Goal: Task Accomplishment & Management: Complete application form

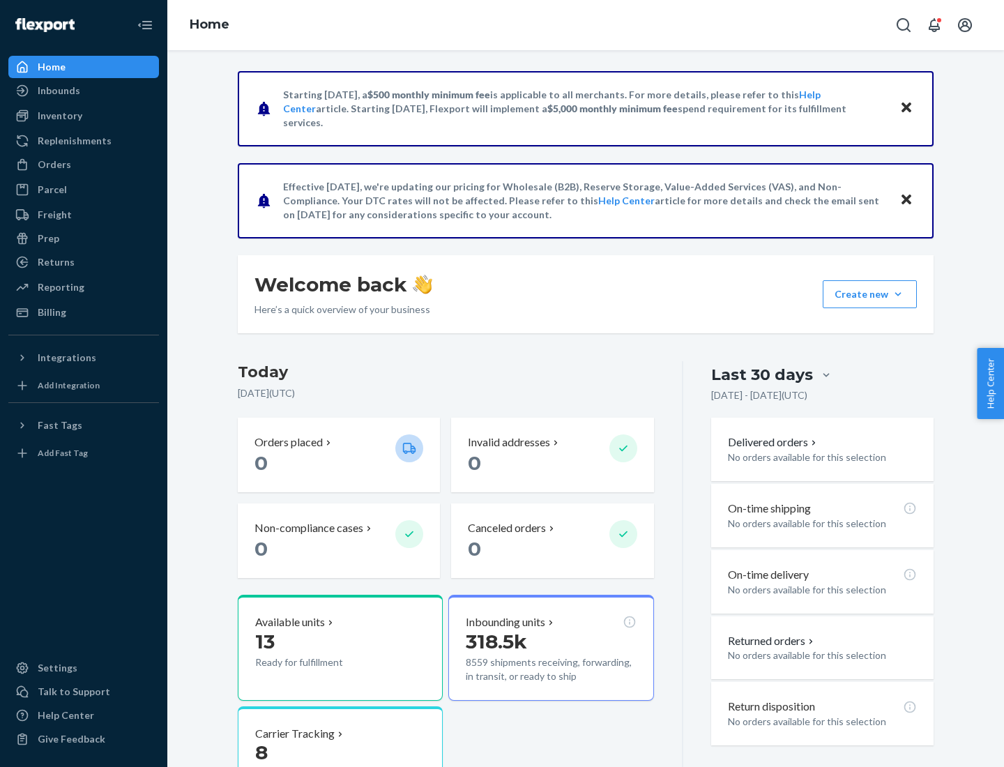
click at [898, 294] on button "Create new Create new inbound Create new order Create new product" at bounding box center [870, 294] width 94 height 28
click at [84, 91] on div "Inbounds" at bounding box center [84, 91] width 148 height 20
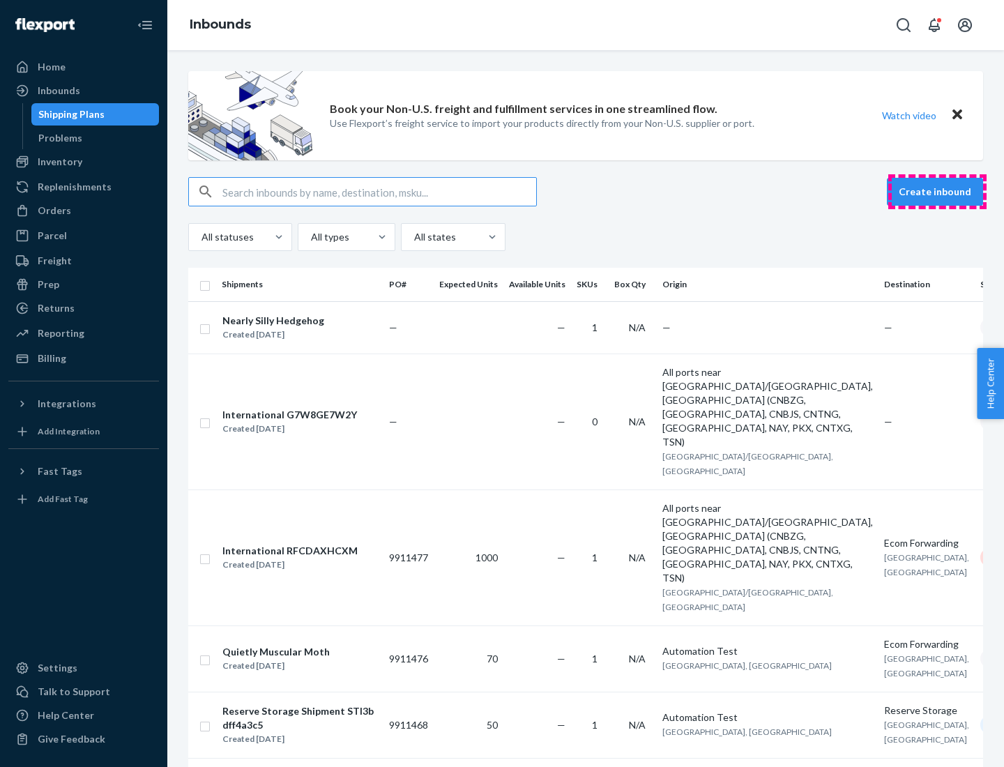
click at [937, 192] on button "Create inbound" at bounding box center [935, 192] width 96 height 28
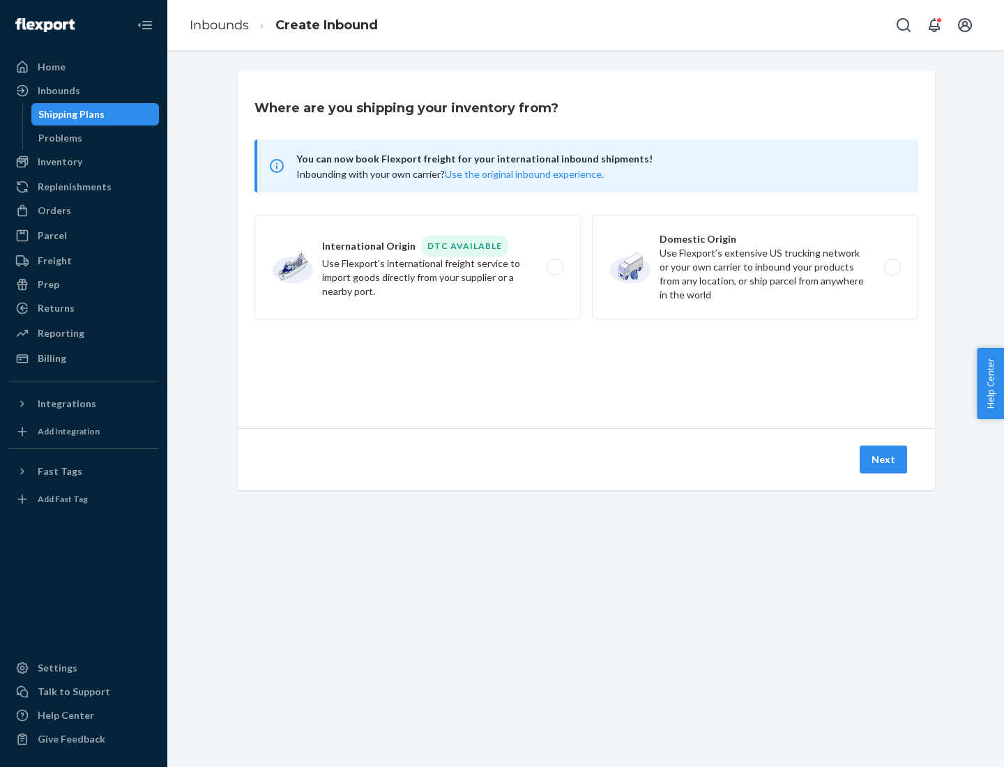
click at [755, 267] on label "Domestic Origin Use Flexport’s extensive US trucking network or your own carrie…" at bounding box center [755, 267] width 326 height 105
click at [892, 267] on input "Domestic Origin Use Flexport’s extensive US trucking network or your own carrie…" at bounding box center [896, 267] width 9 height 9
radio input "true"
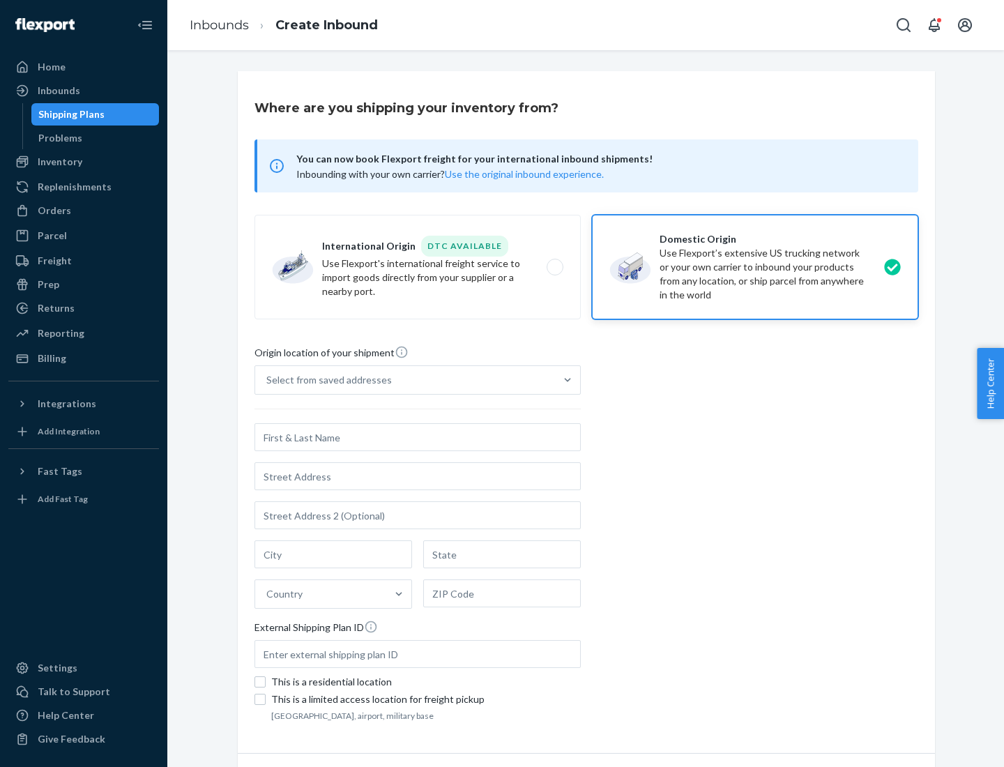
click at [405, 380] on div "Select from saved addresses" at bounding box center [405, 380] width 300 height 28
click at [268, 380] on input "Select from saved addresses" at bounding box center [266, 380] width 1 height 14
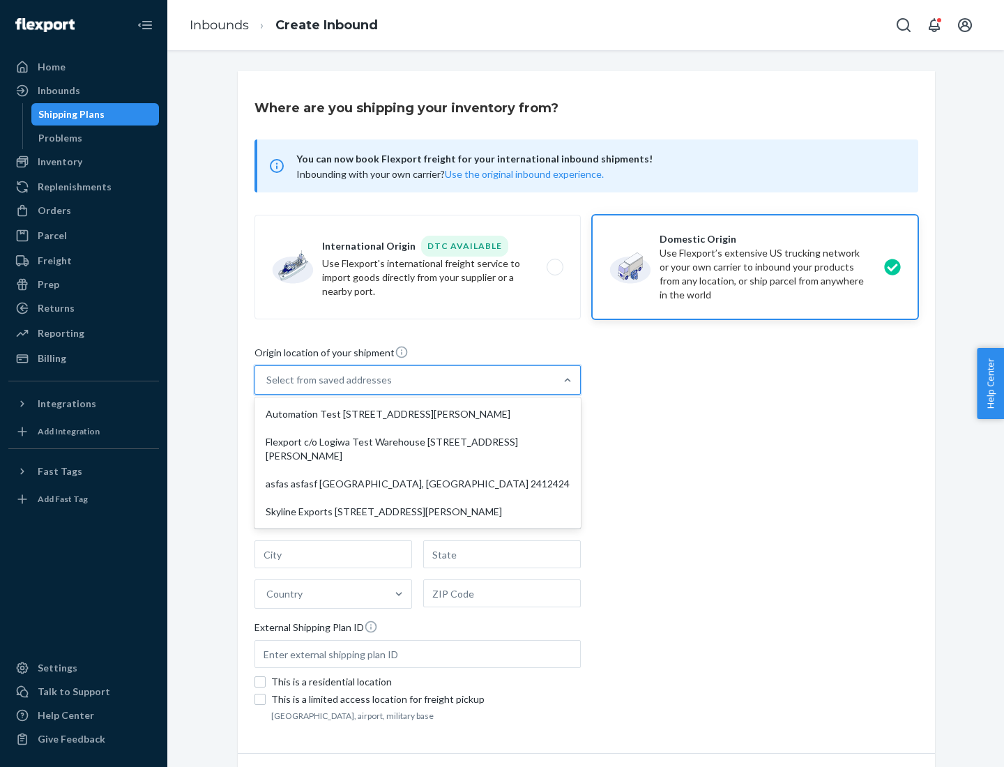
scroll to position [6, 0]
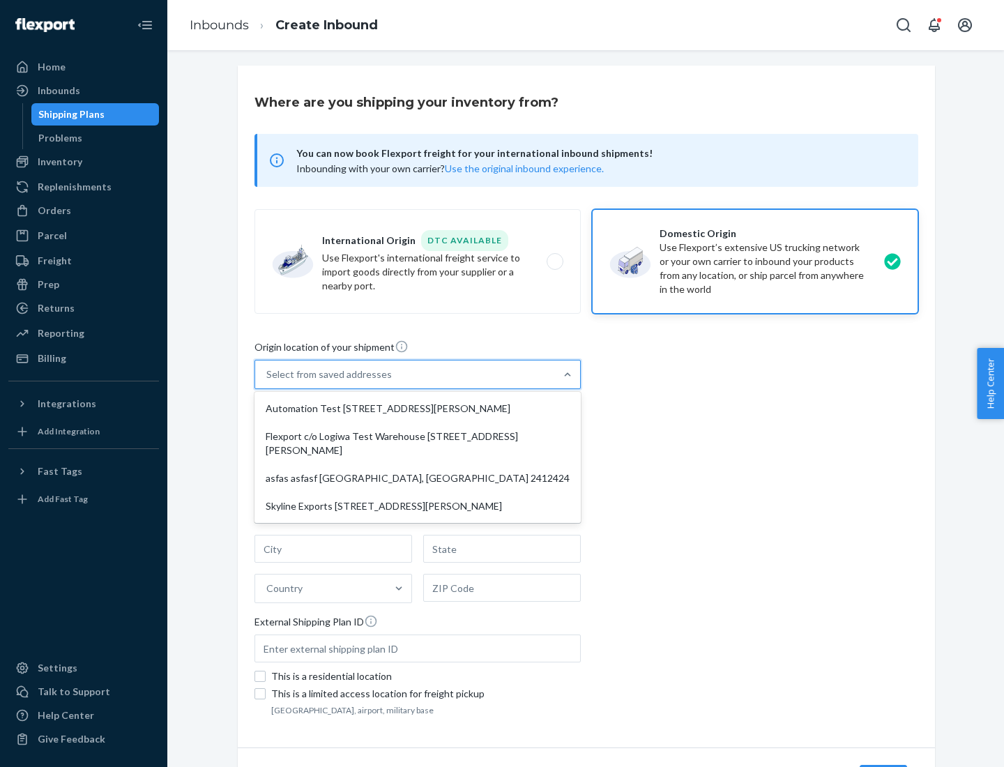
click at [418, 409] on div "Automation Test [STREET_ADDRESS][PERSON_NAME]" at bounding box center [417, 409] width 321 height 28
click at [268, 381] on input "option Automation Test [STREET_ADDRESS][PERSON_NAME] focused, 1 of 4. 4 results…" at bounding box center [266, 374] width 1 height 14
type input "Automation Test"
type input "9th Floor"
type input "[GEOGRAPHIC_DATA]"
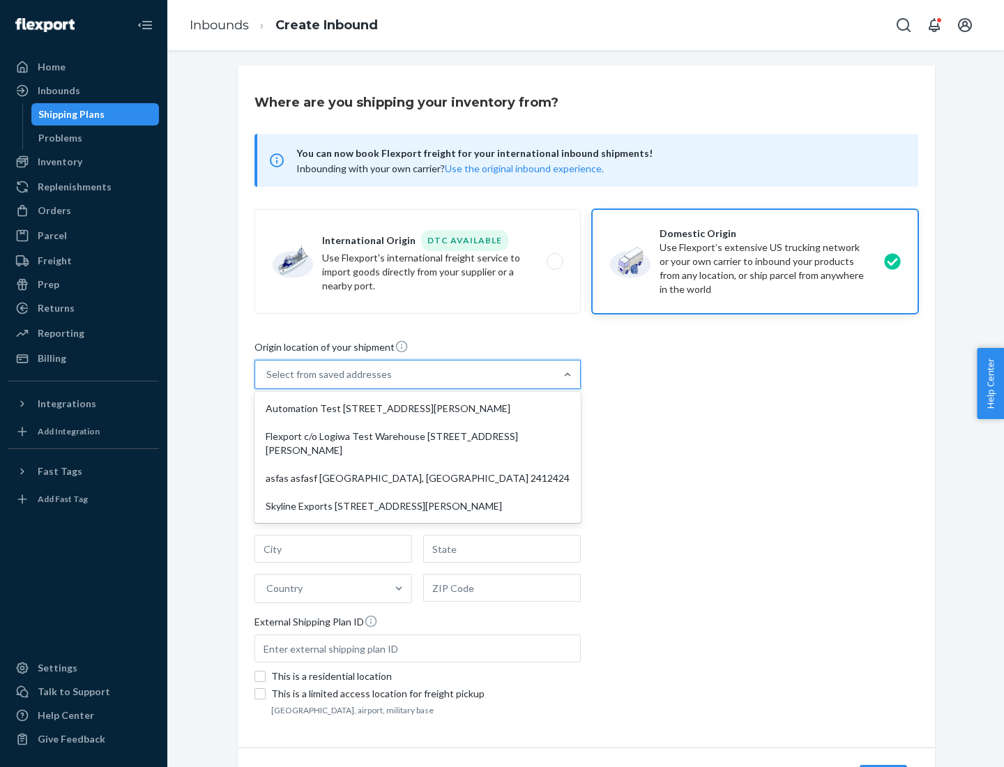
type input "CA"
type input "94104"
type input "[STREET_ADDRESS][PERSON_NAME]"
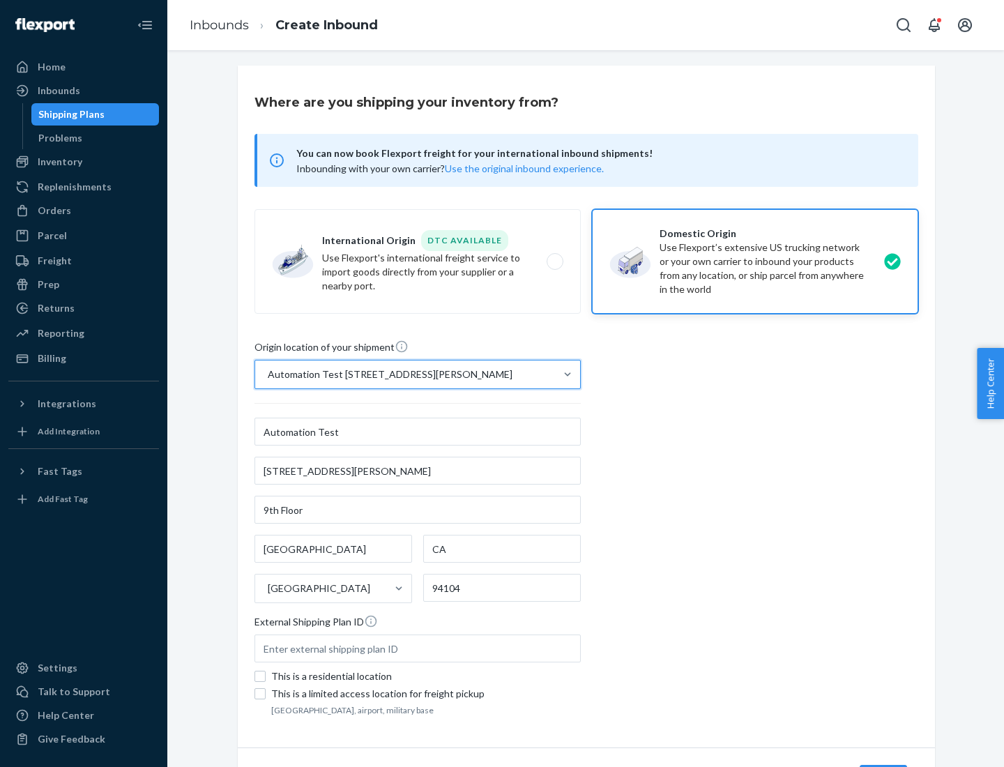
scroll to position [82, 0]
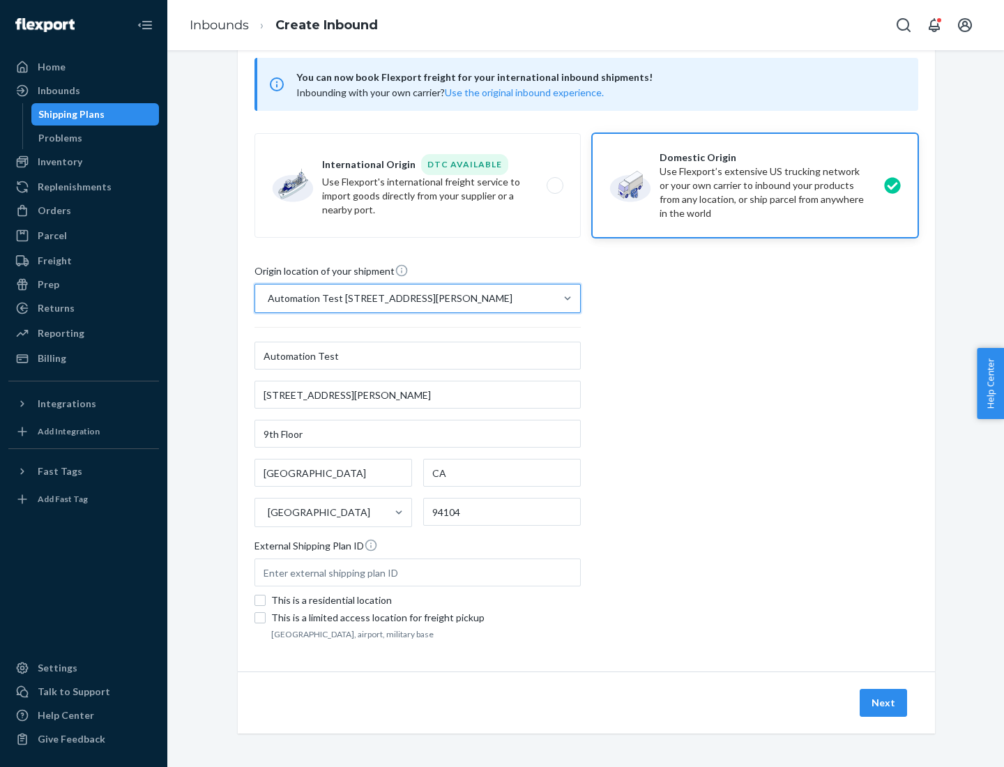
click at [884, 703] on button "Next" at bounding box center [883, 703] width 47 height 28
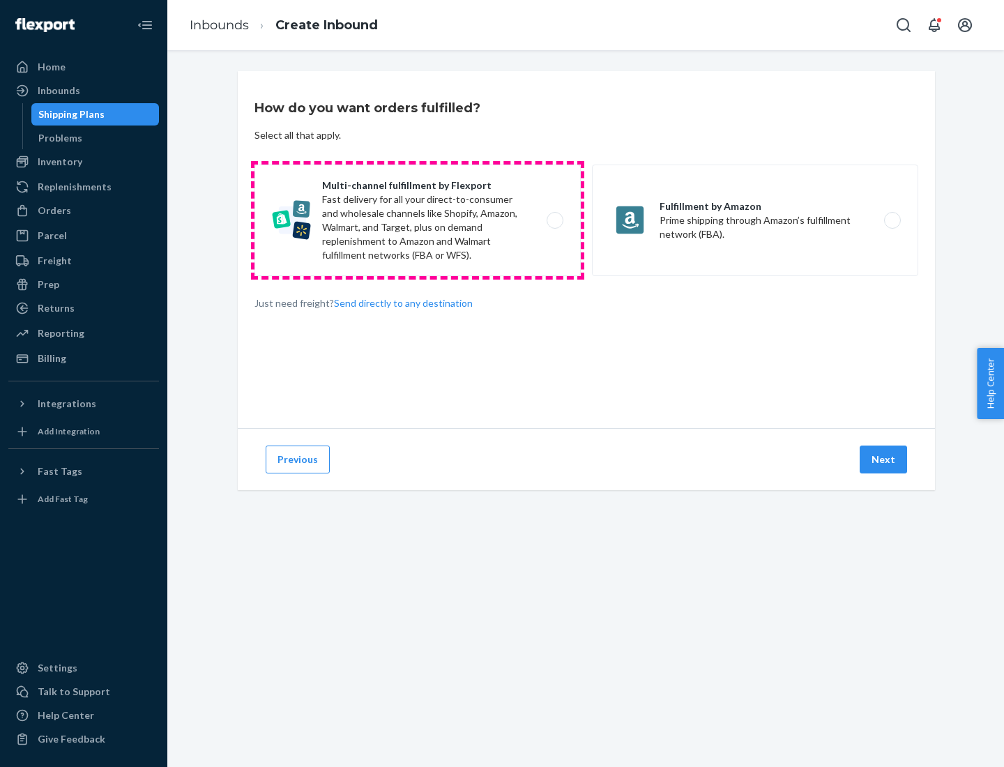
click at [418, 220] on label "Multi-channel fulfillment by Flexport Fast delivery for all your direct-to-cons…" at bounding box center [417, 221] width 326 height 112
click at [554, 220] on input "Multi-channel fulfillment by Flexport Fast delivery for all your direct-to-cons…" at bounding box center [558, 220] width 9 height 9
radio input "true"
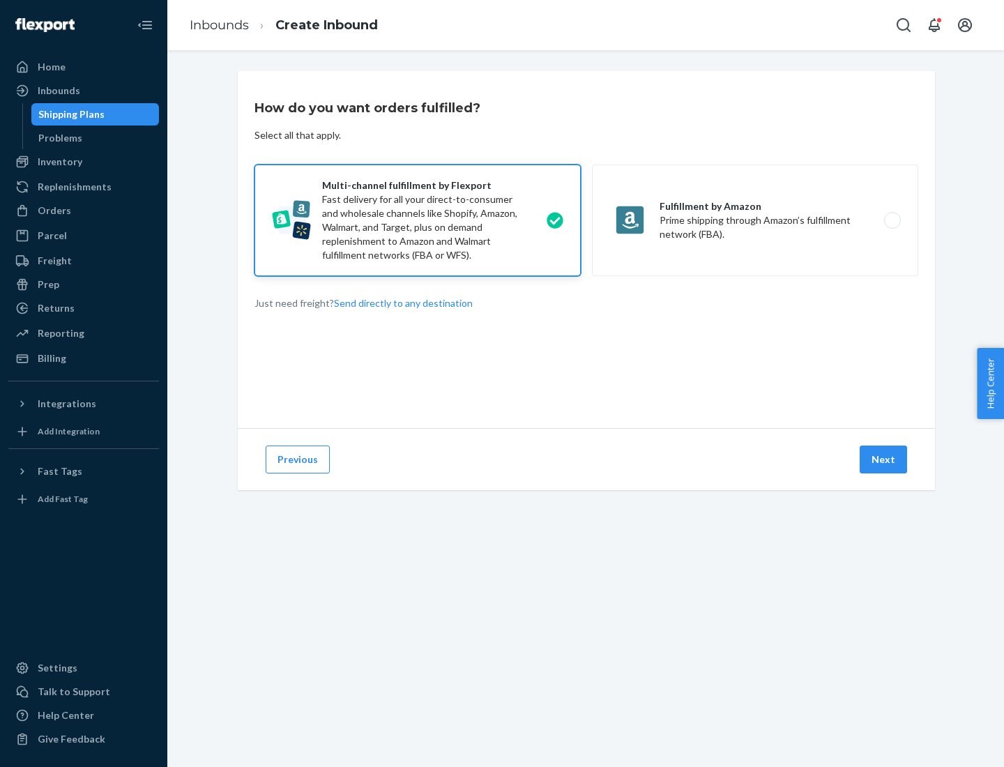
click at [884, 459] on button "Next" at bounding box center [883, 460] width 47 height 28
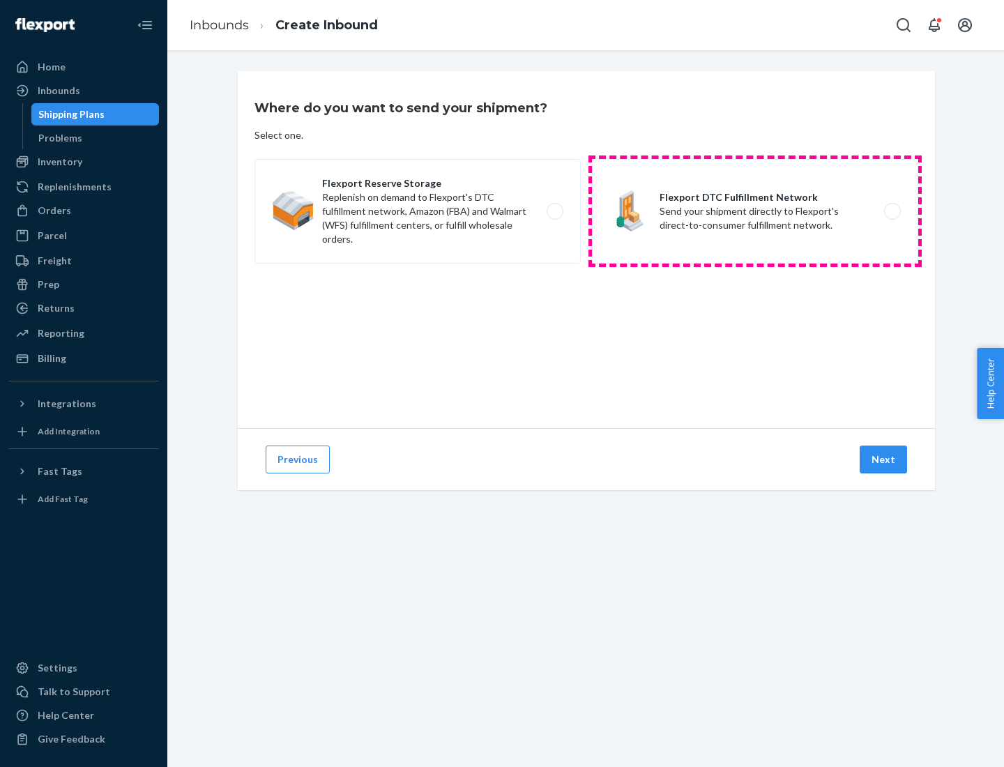
click at [755, 211] on label "Flexport DTC Fulfillment Network Send your shipment directly to Flexport's dire…" at bounding box center [755, 211] width 326 height 105
click at [892, 211] on input "Flexport DTC Fulfillment Network Send your shipment directly to Flexport's dire…" at bounding box center [896, 211] width 9 height 9
radio input "true"
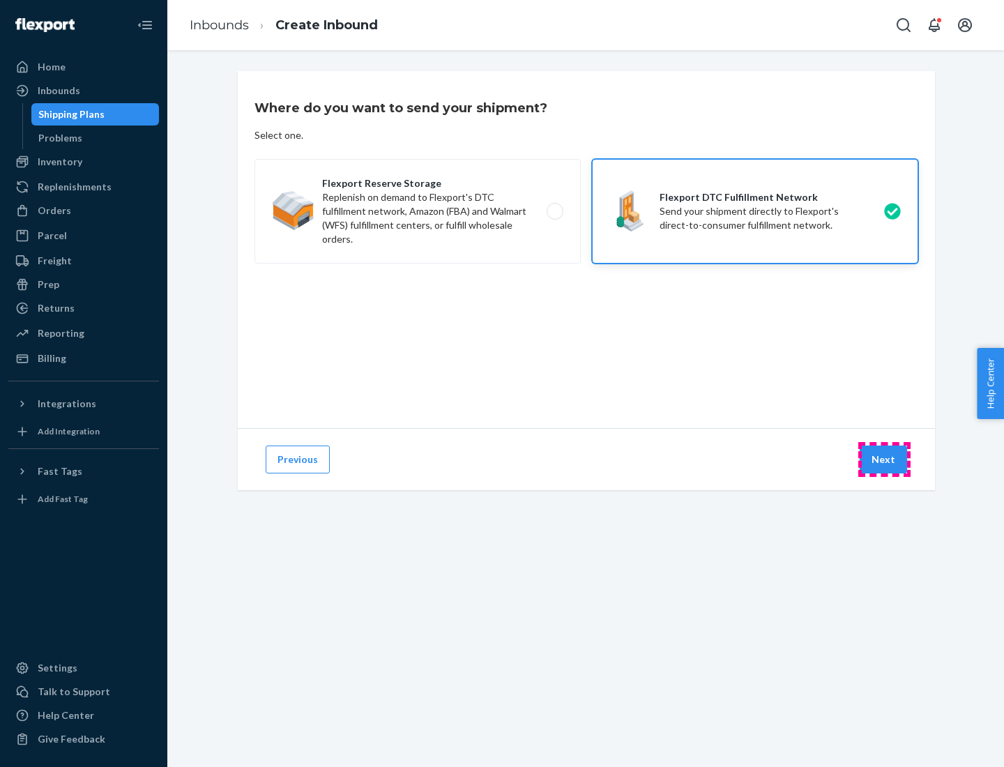
click at [884, 459] on button "Next" at bounding box center [883, 460] width 47 height 28
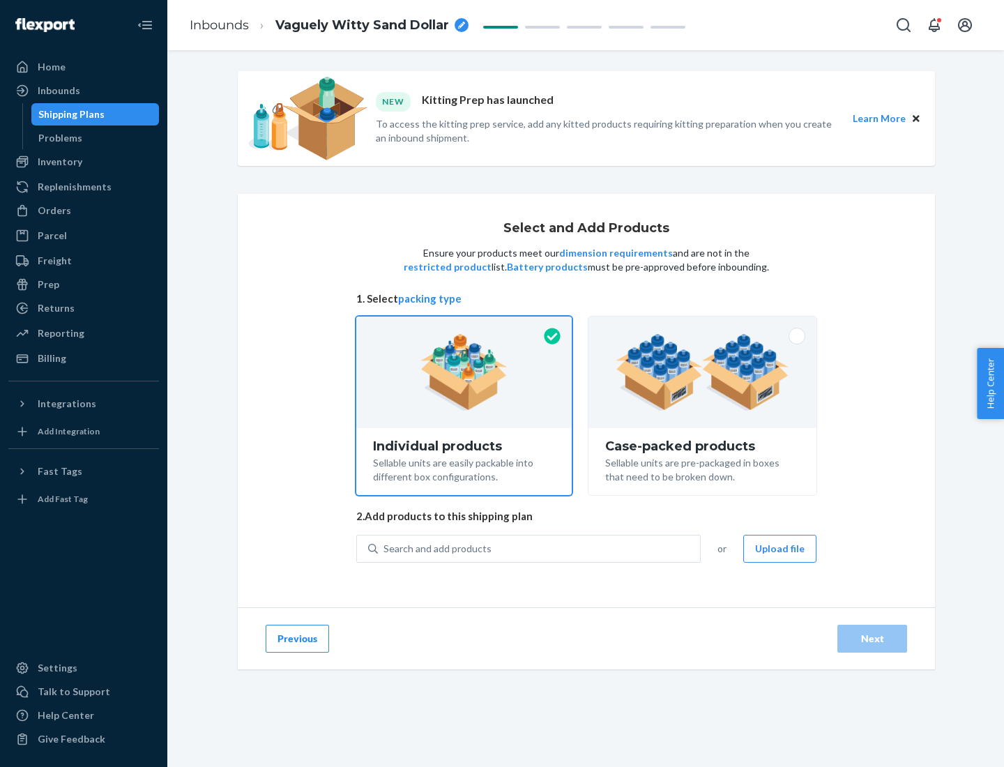
click at [703, 372] on img at bounding box center [703, 372] width 174 height 77
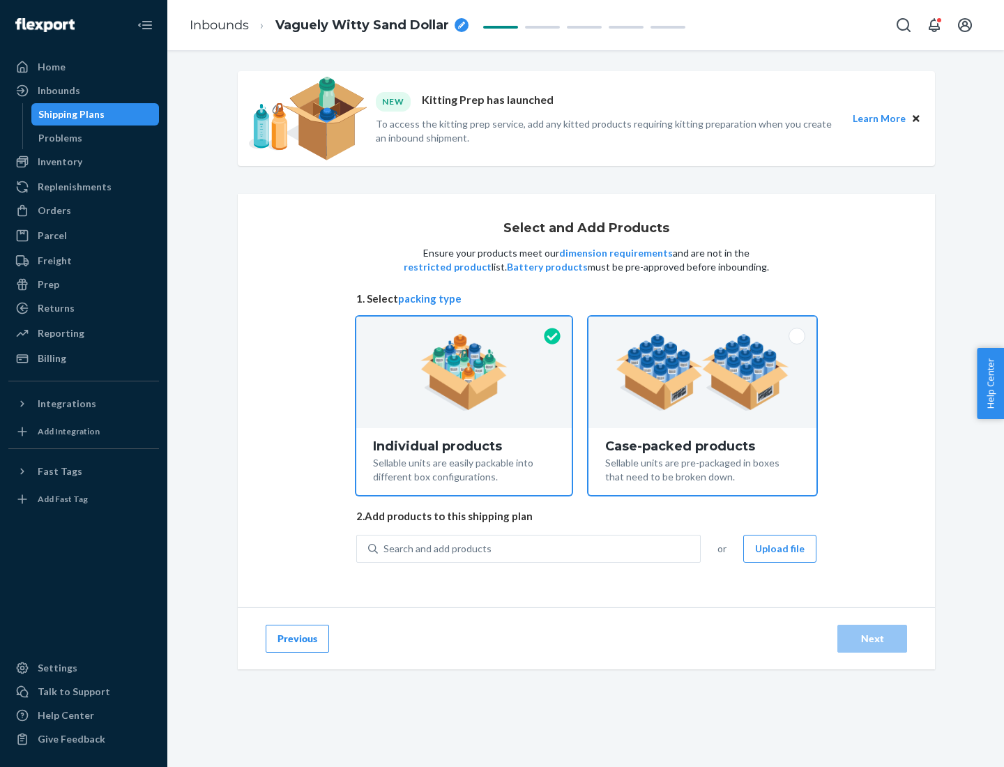
click at [703, 326] on input "Case-packed products Sellable units are pre-packaged in boxes that need to be b…" at bounding box center [702, 321] width 9 height 9
radio input "true"
radio input "false"
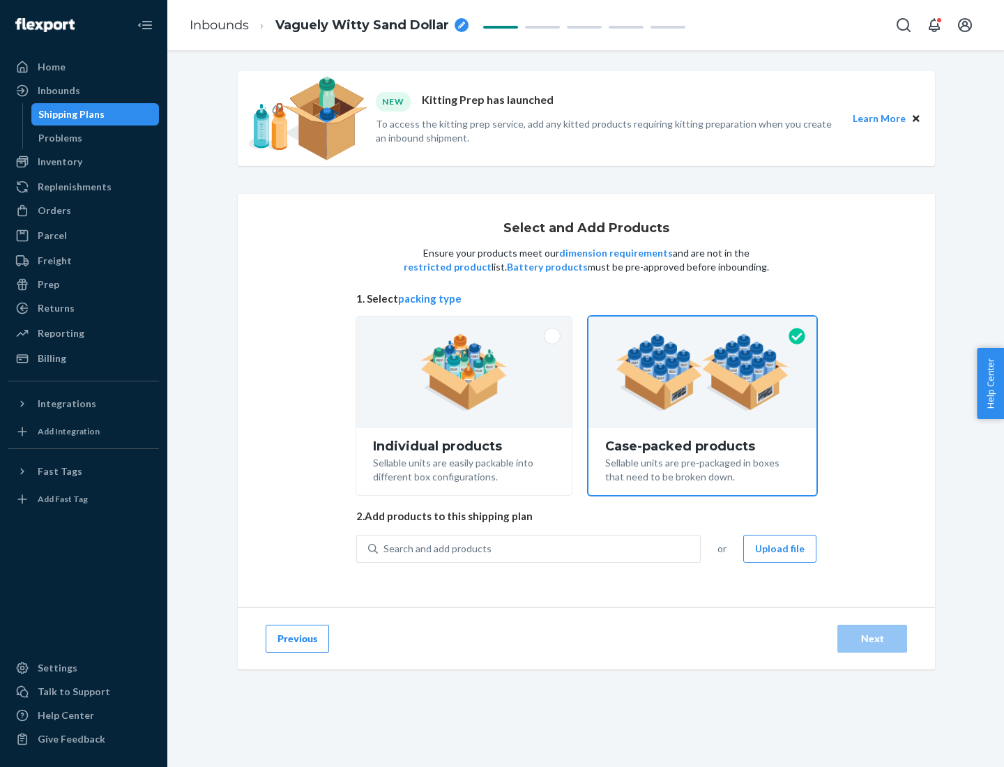
click at [540, 548] on div "Search and add products" at bounding box center [539, 548] width 322 height 25
click at [385, 548] on input "Search and add products" at bounding box center [383, 549] width 1 height 14
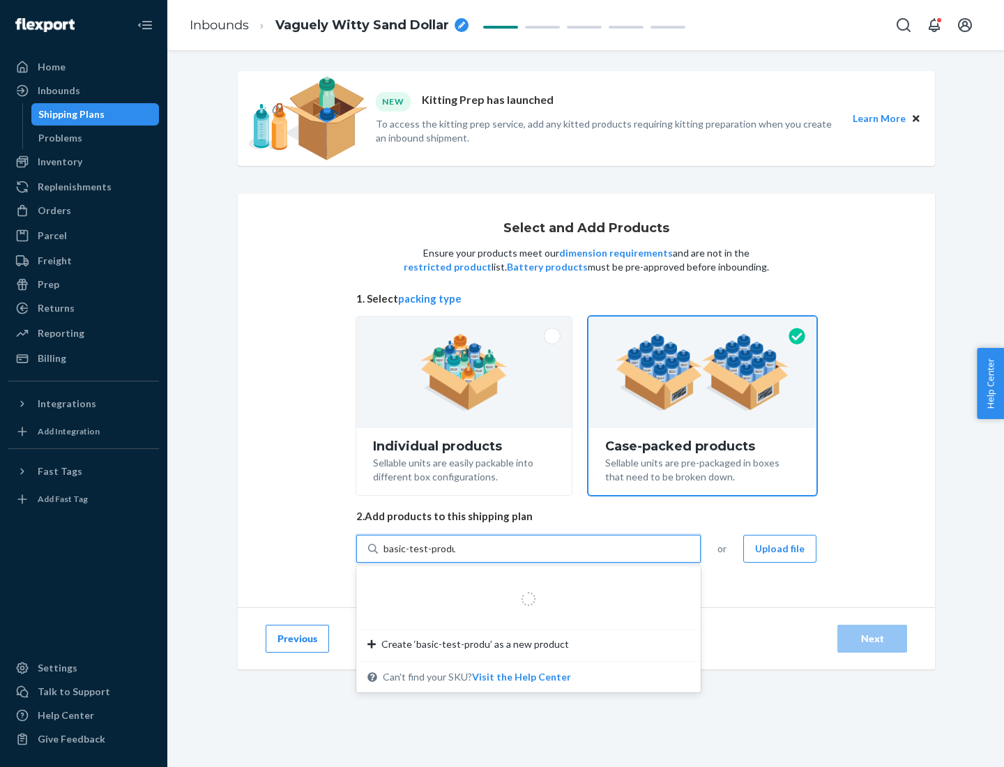
type input "basic-test-product-1"
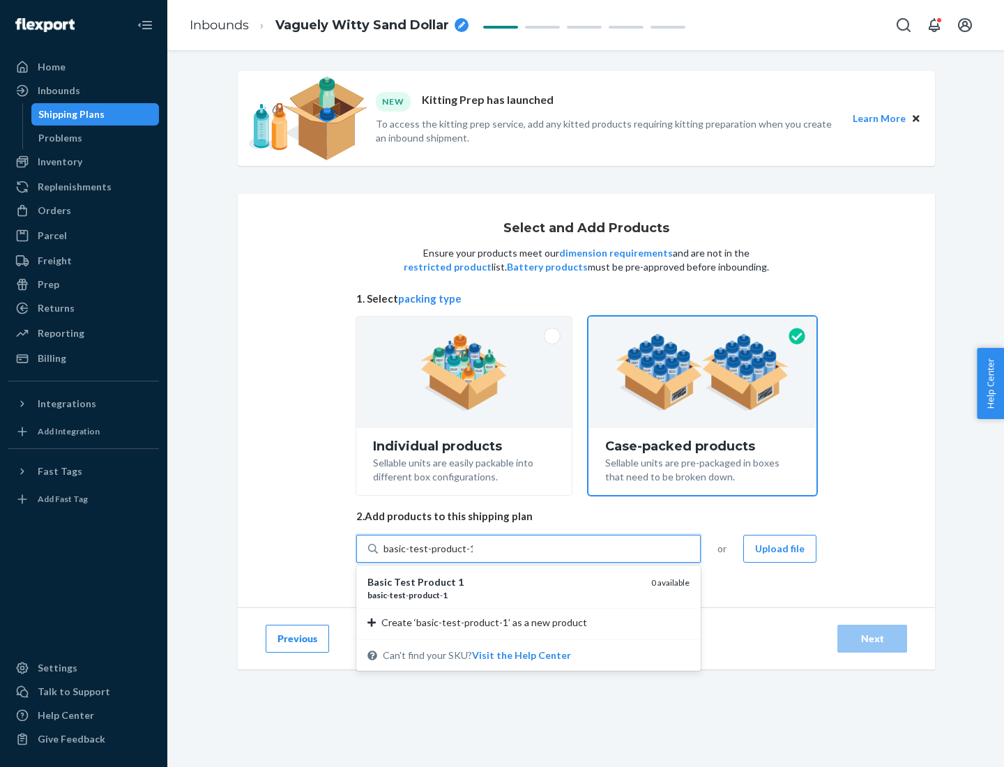
click at [504, 595] on div "basic - test - product - 1" at bounding box center [503, 595] width 273 height 12
click at [473, 556] on input "basic-test-product-1" at bounding box center [427, 549] width 89 height 14
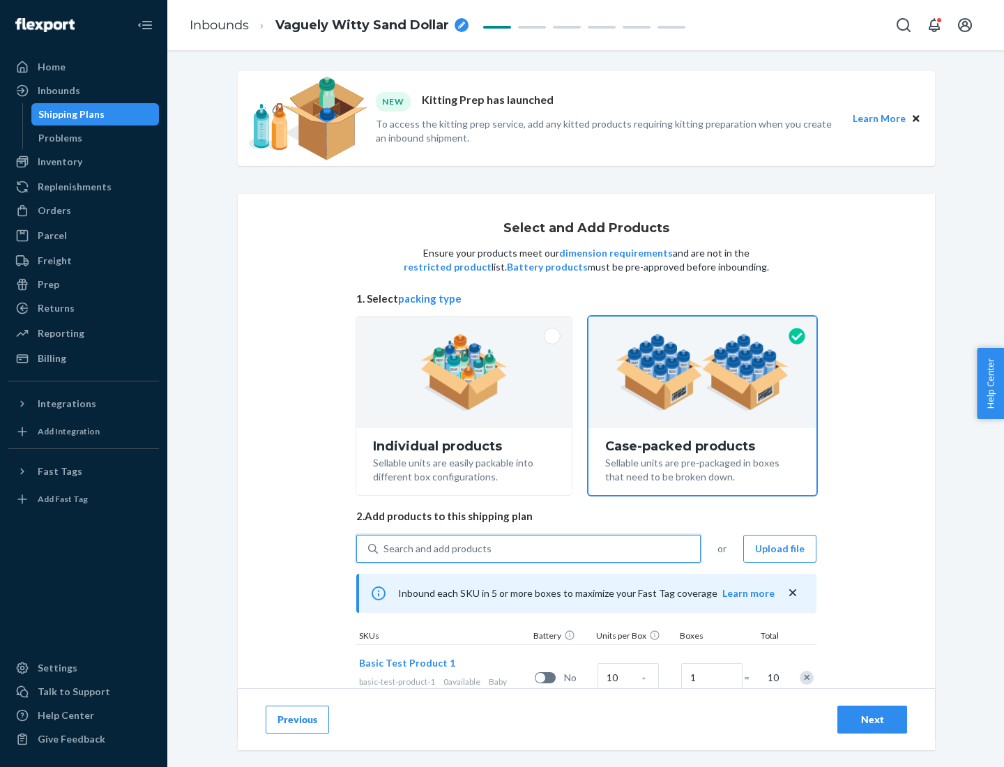
scroll to position [50, 0]
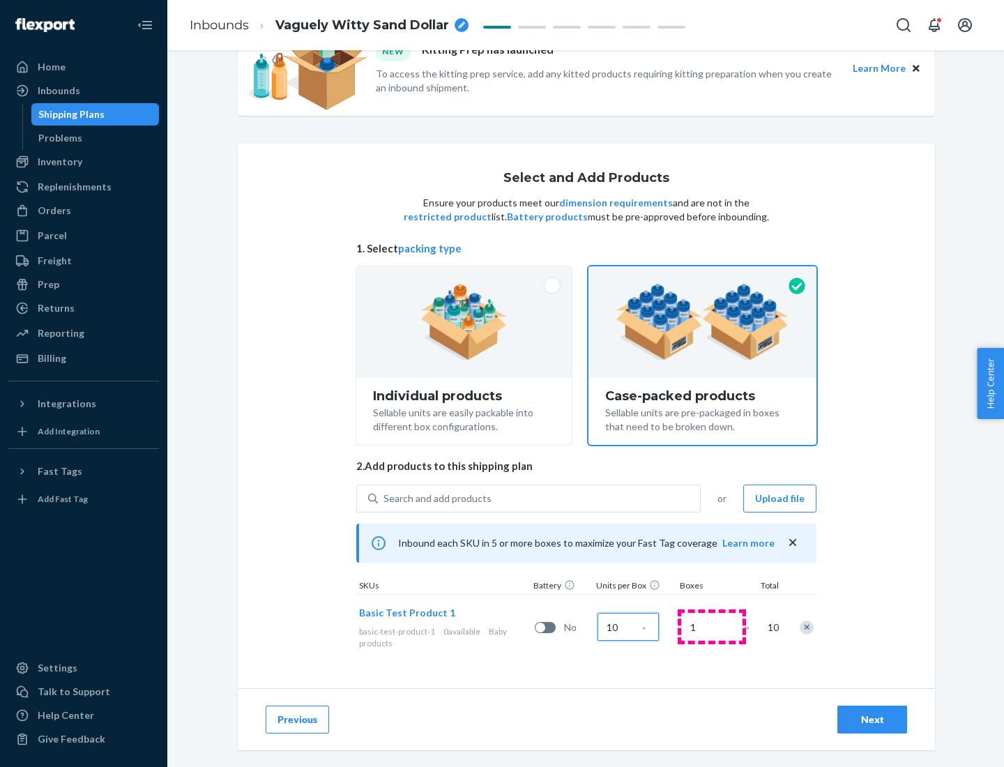
type input "10"
type input "7"
click at [872, 720] on div "Next" at bounding box center [872, 720] width 46 height 14
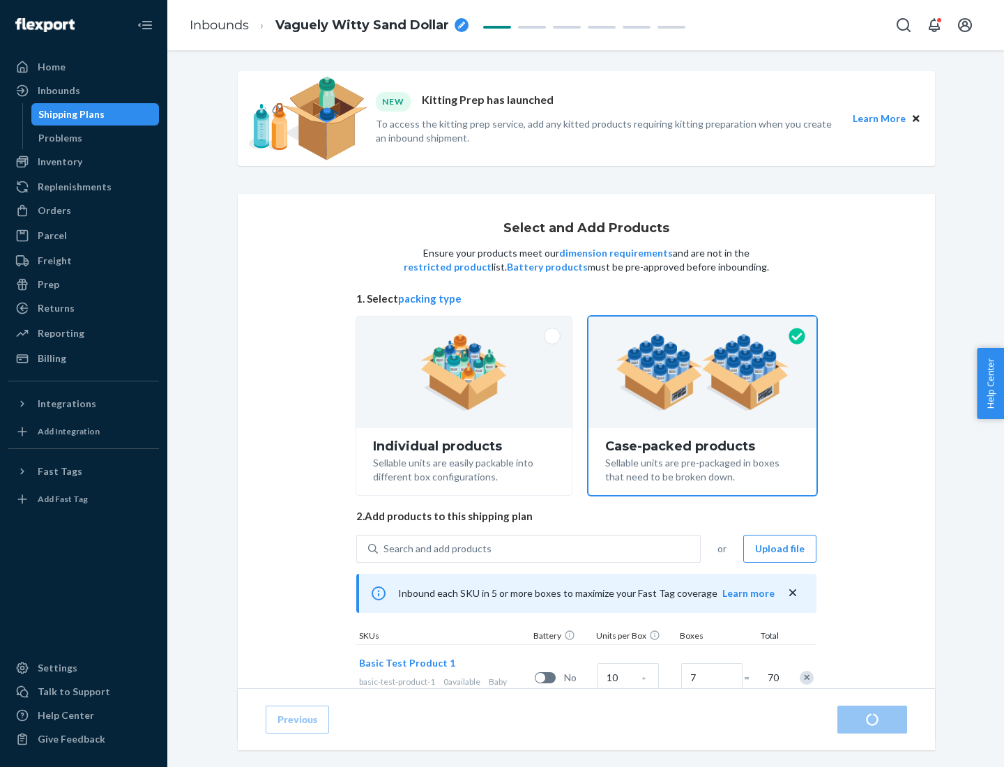
radio input "true"
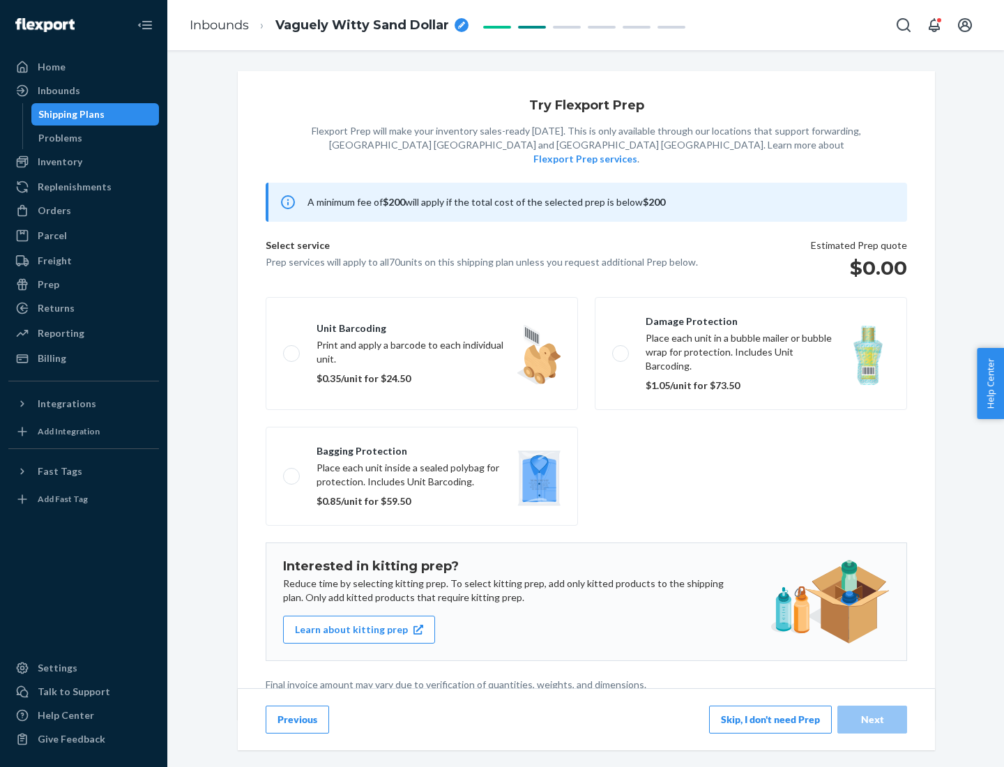
scroll to position [3, 0]
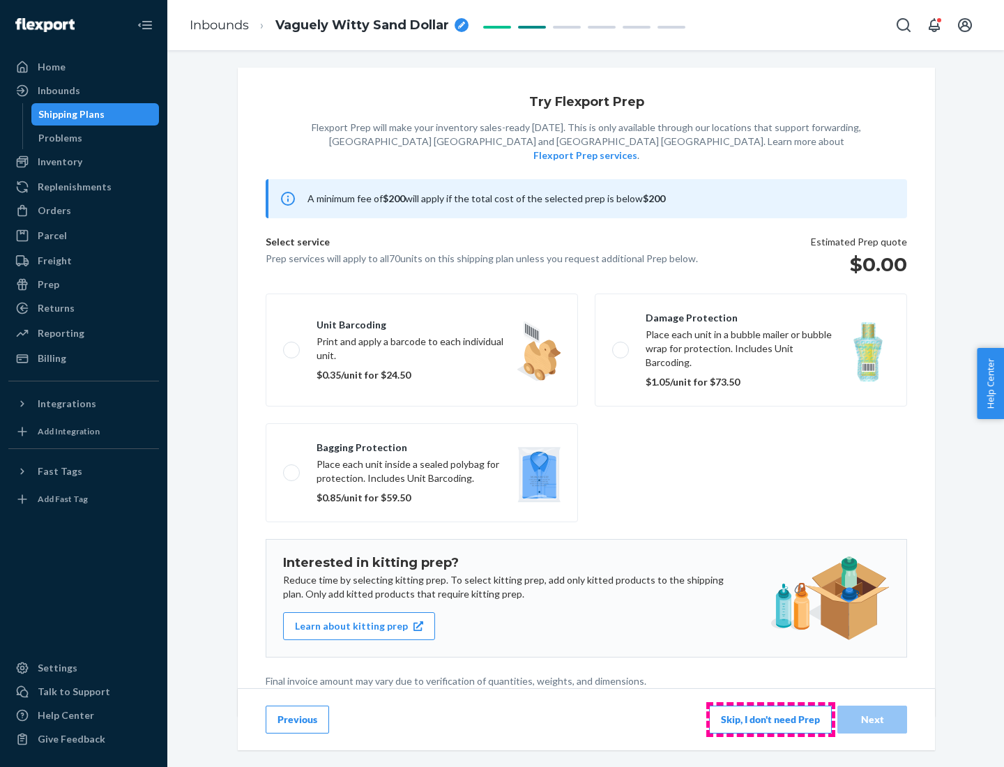
click at [770, 719] on button "Skip, I don't need Prep" at bounding box center [770, 720] width 123 height 28
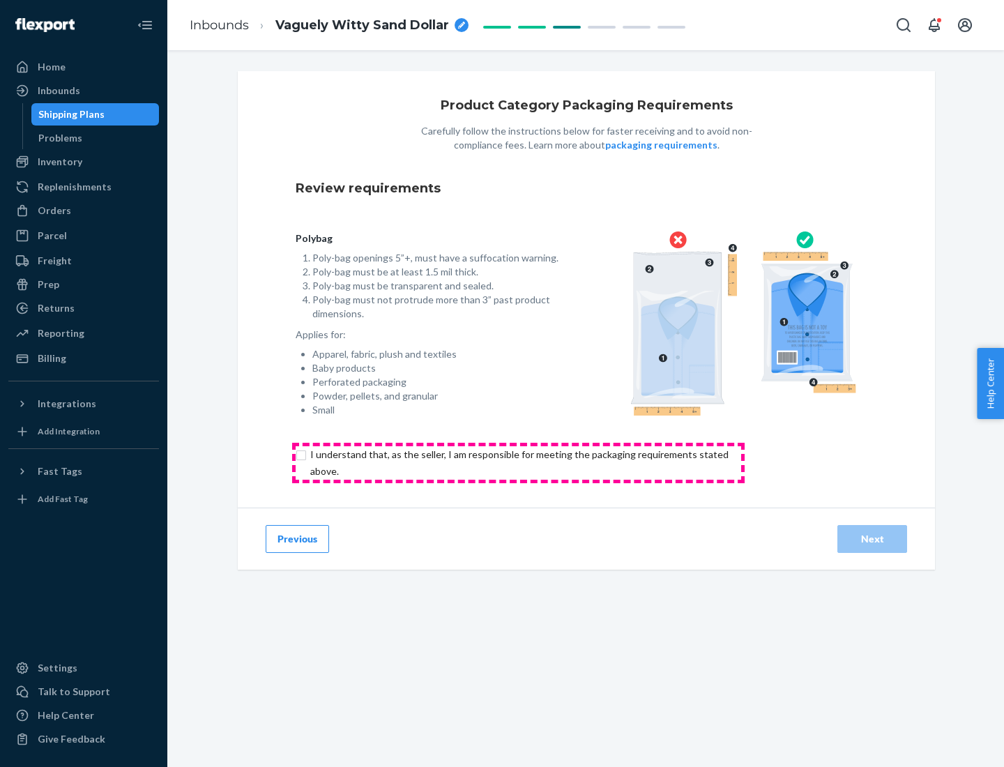
click at [518, 462] on input "checkbox" at bounding box center [528, 462] width 464 height 33
checkbox input "true"
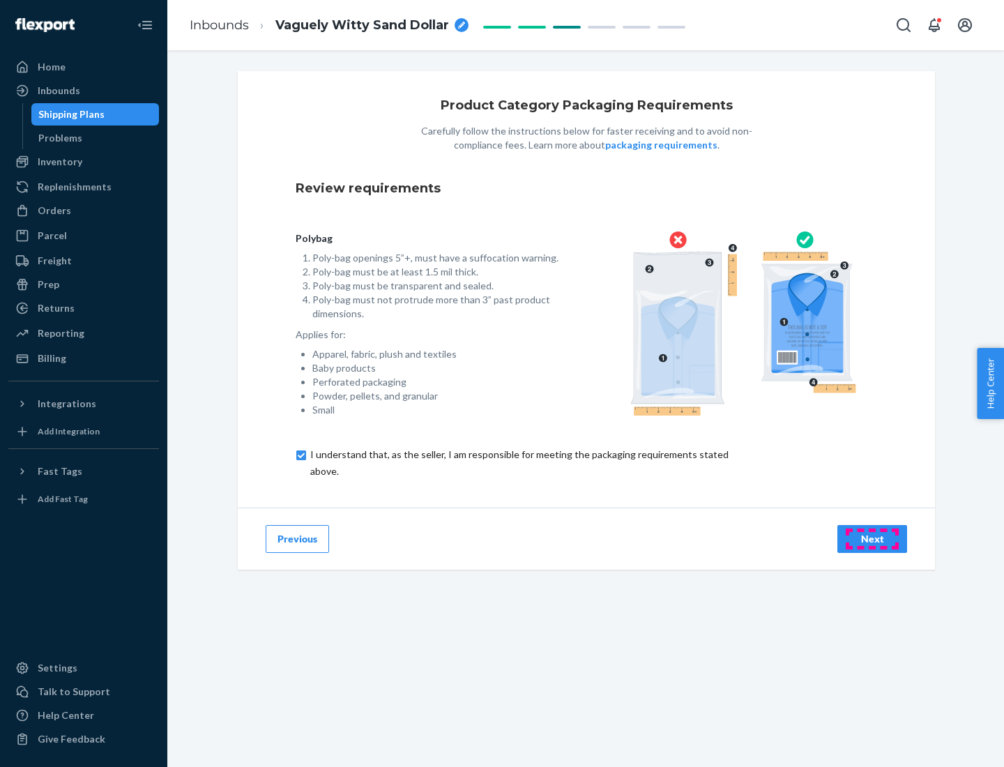
click at [872, 538] on div "Next" at bounding box center [872, 539] width 46 height 14
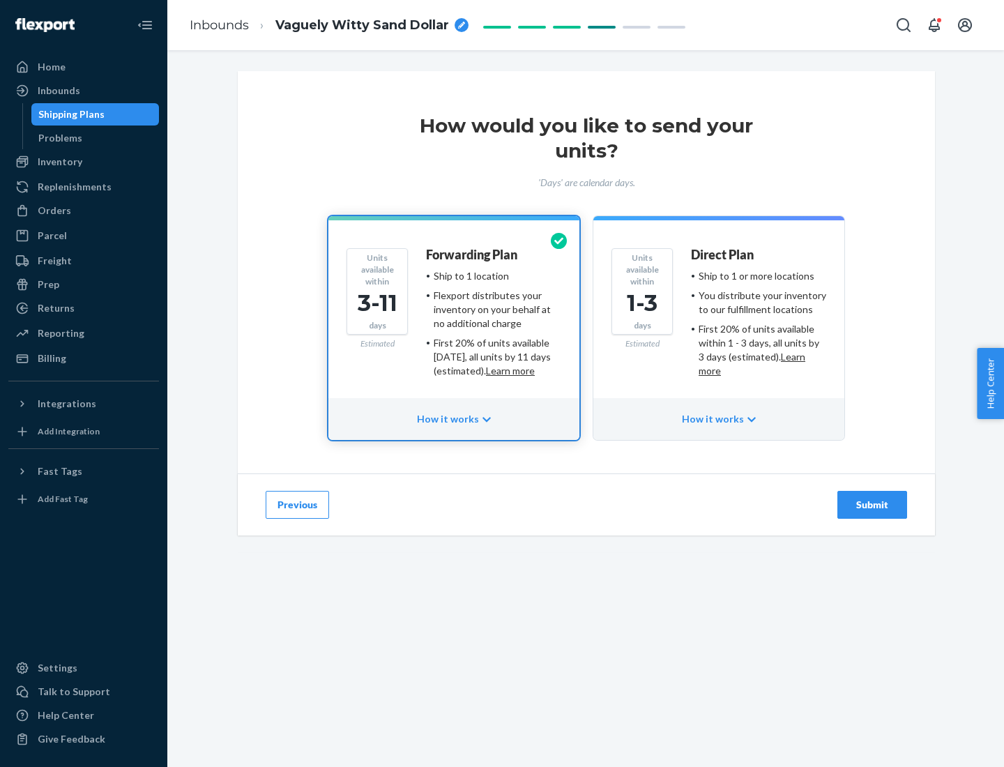
click at [719, 318] on ul "Ship to 1 or more locations You distribute your inventory to our fulfillment lo…" at bounding box center [758, 323] width 135 height 109
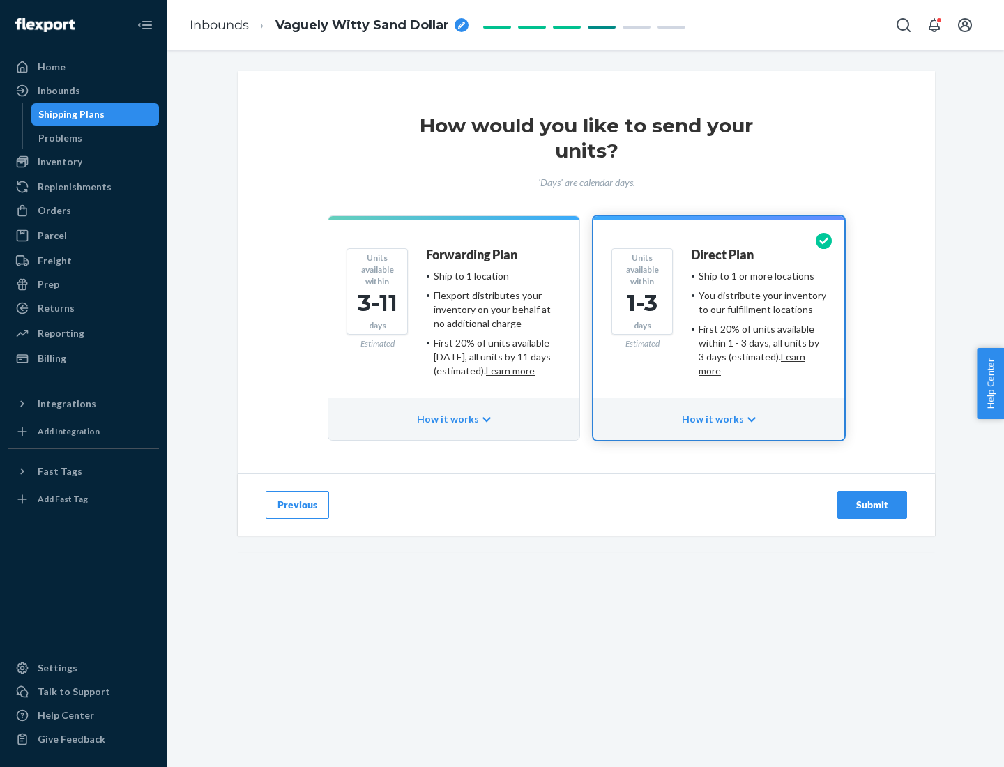
click at [872, 505] on div "Submit" at bounding box center [872, 505] width 46 height 14
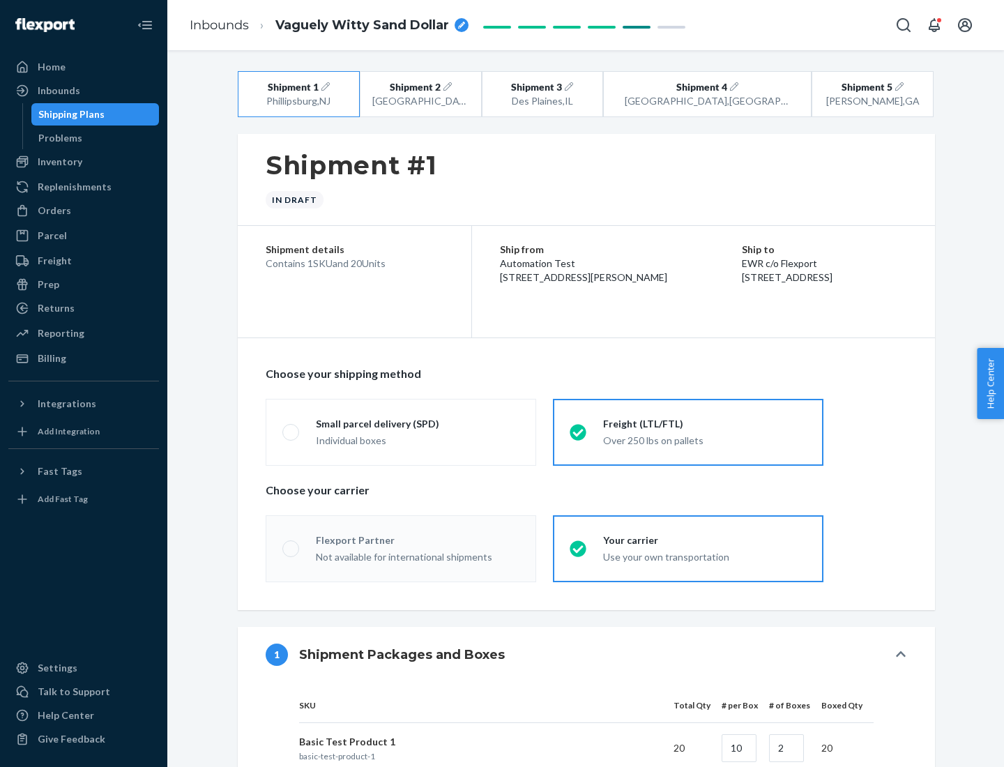
radio input "true"
radio input "false"
radio input "true"
radio input "false"
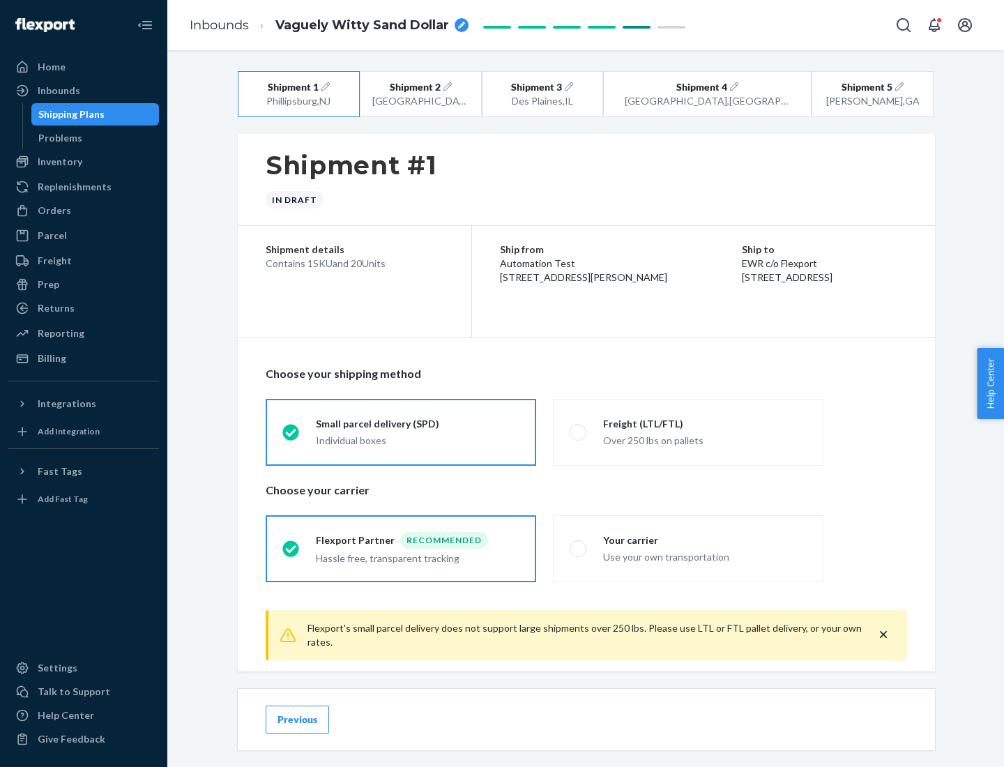
scroll to position [15, 0]
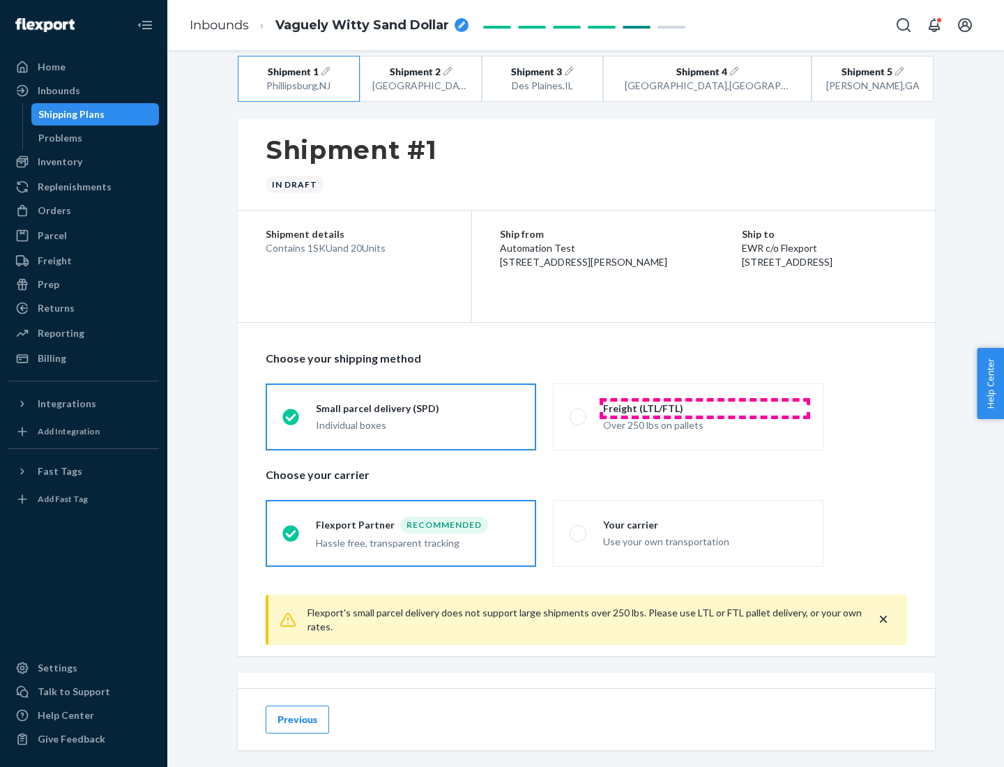
click at [705, 408] on div "Freight (LTL/FTL)" at bounding box center [705, 409] width 204 height 14
click at [579, 412] on input "Freight (LTL/FTL) Over 250 lbs on pallets" at bounding box center [574, 416] width 9 height 9
radio input "true"
radio input "false"
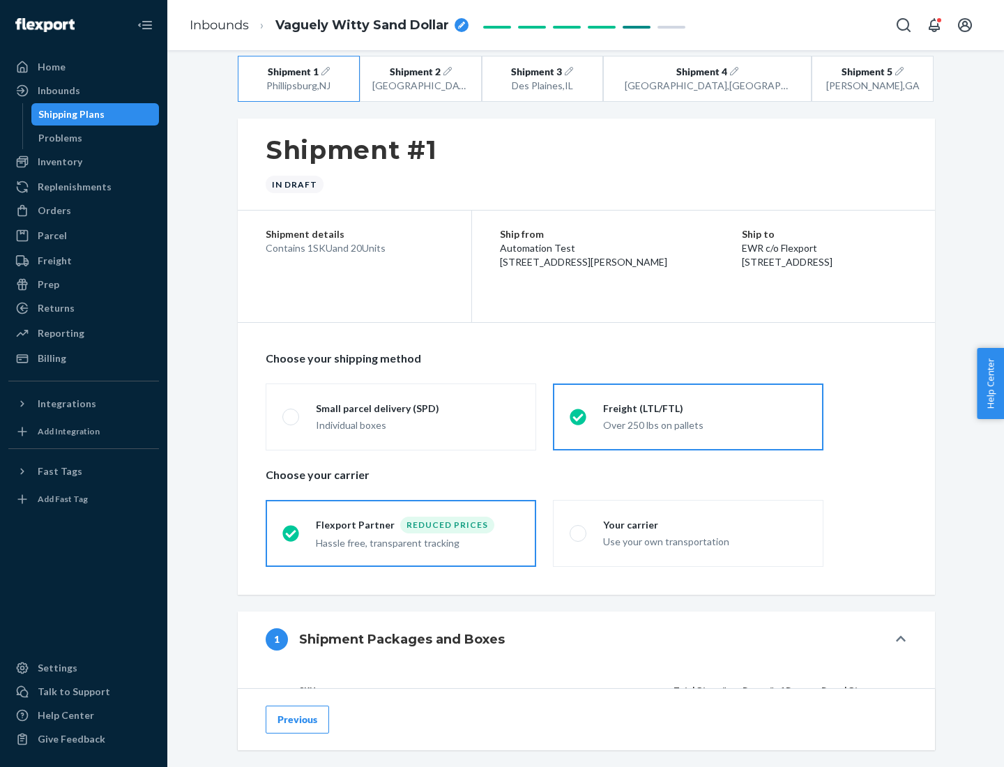
scroll to position [132, 0]
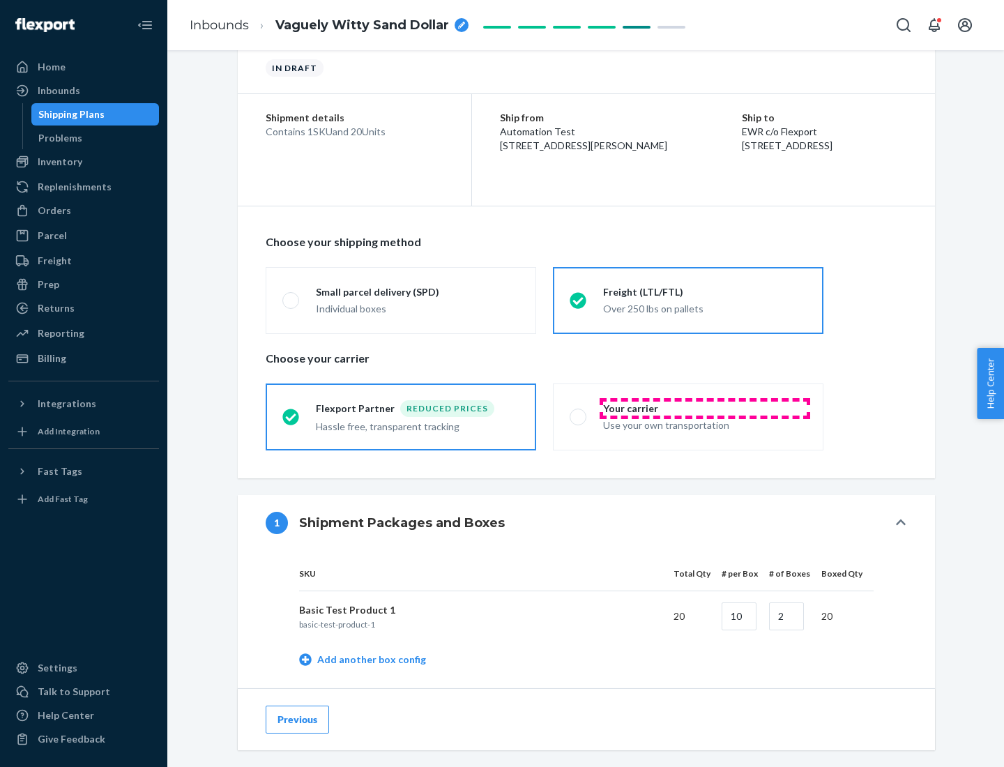
click at [705, 408] on div "Your carrier" at bounding box center [705, 409] width 204 height 14
click at [579, 412] on input "Your carrier Use your own transportation" at bounding box center [574, 416] width 9 height 9
radio input "true"
radio input "false"
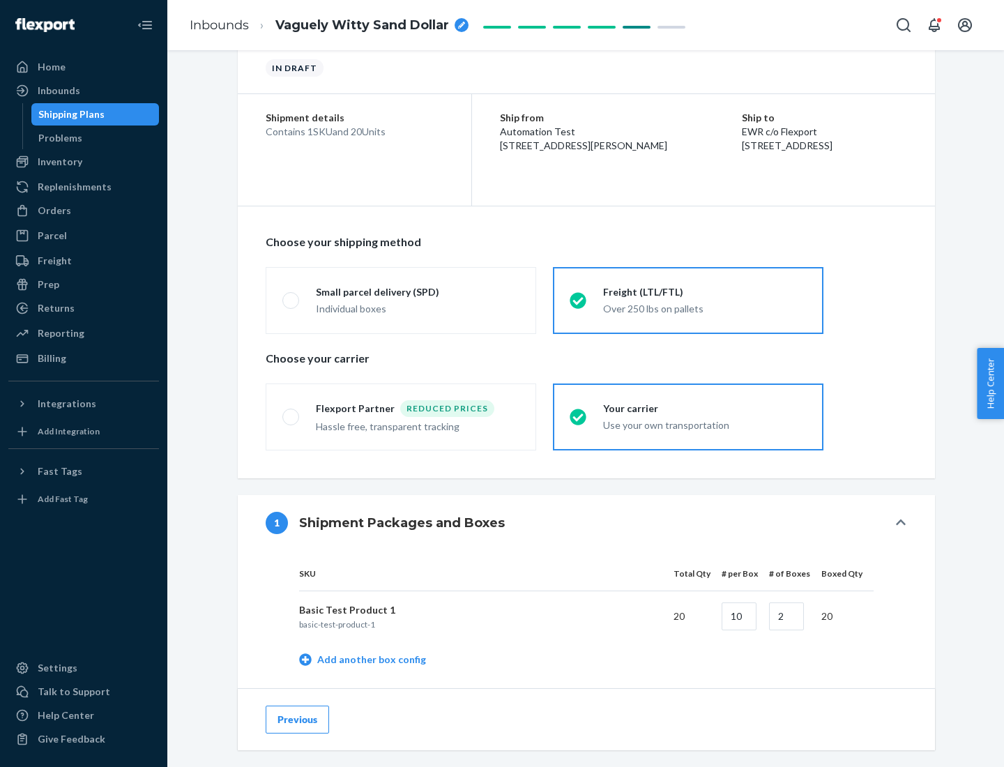
scroll to position [441, 0]
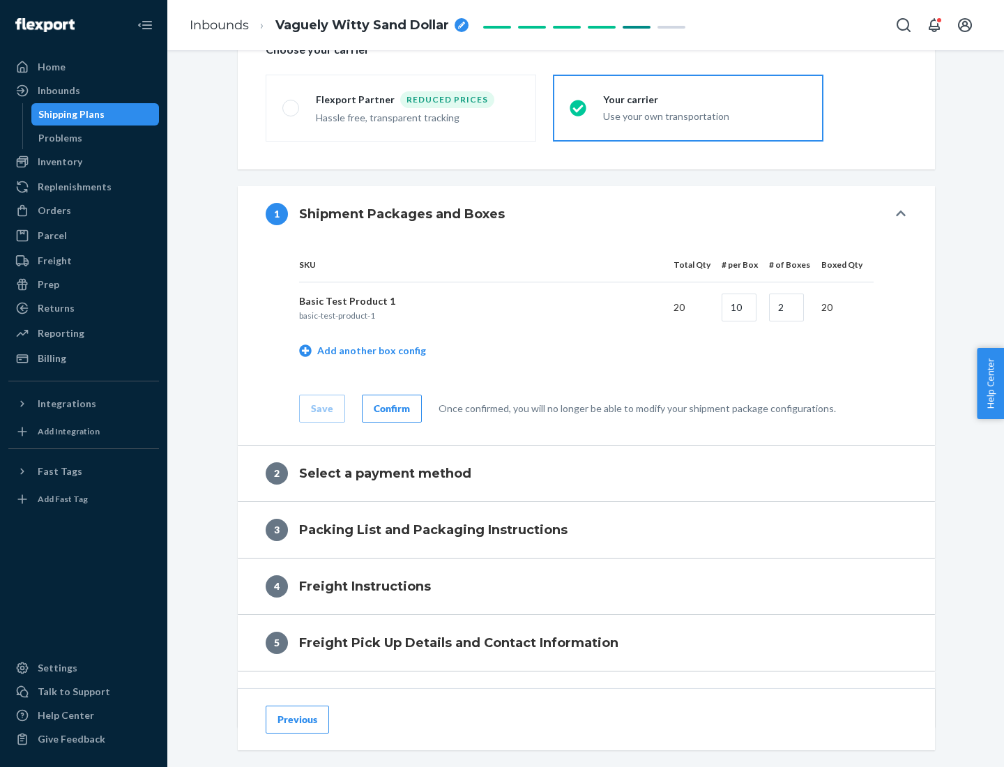
click at [390, 408] on div "Confirm" at bounding box center [392, 409] width 36 height 14
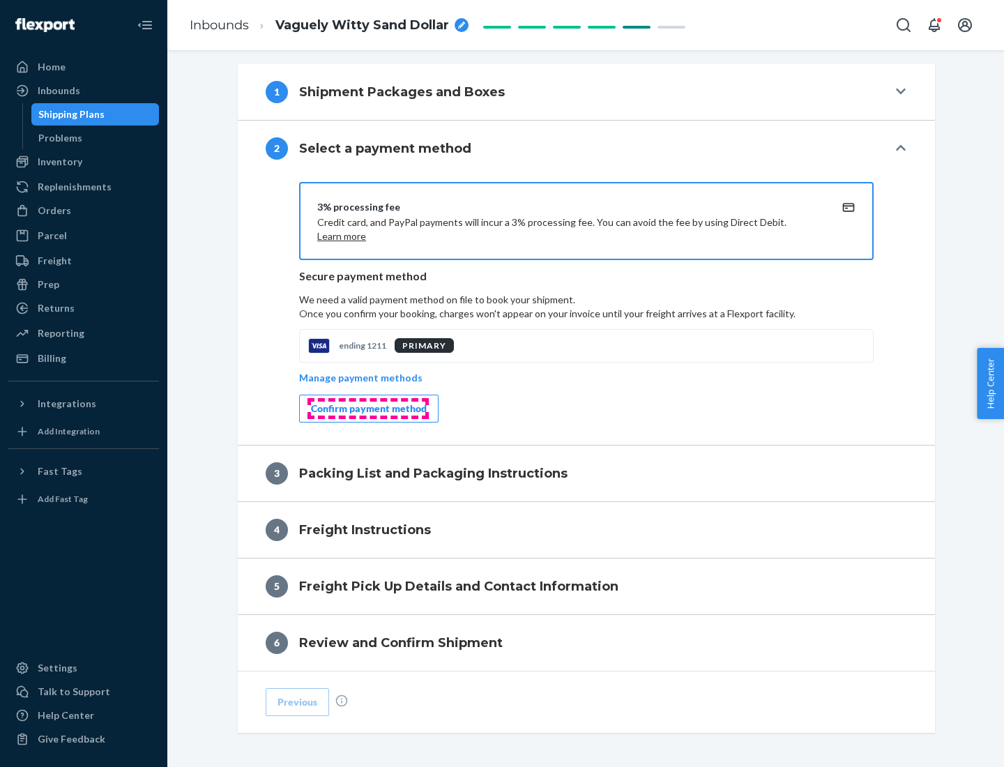
click at [367, 409] on div "Confirm payment method" at bounding box center [369, 409] width 116 height 14
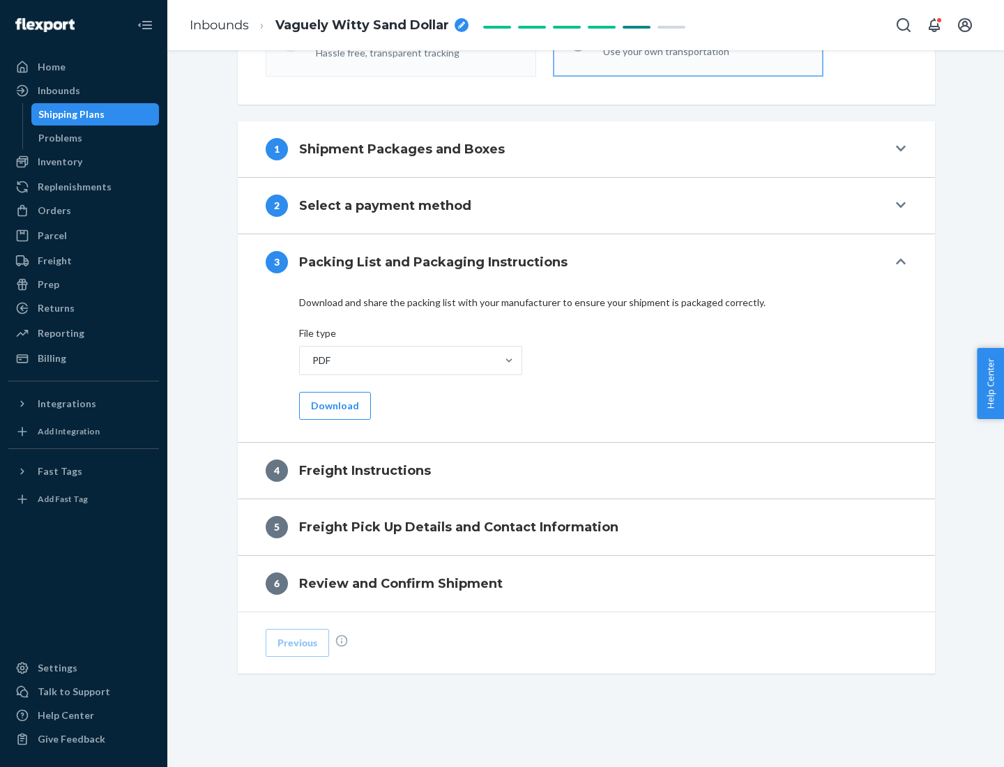
scroll to position [503, 0]
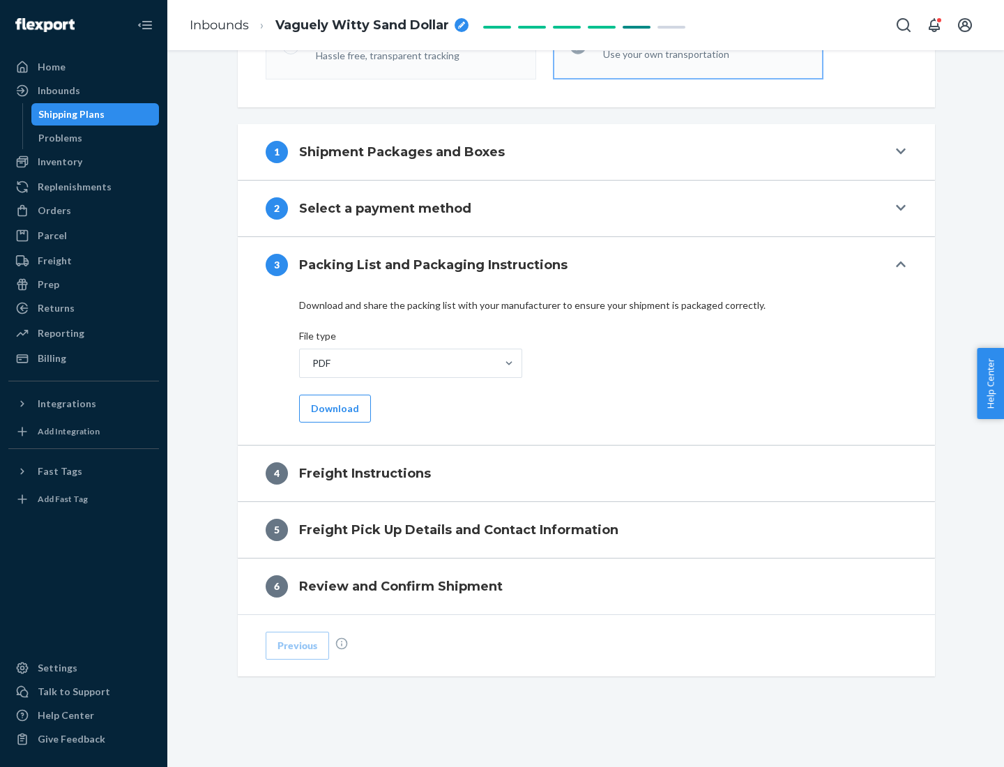
click at [333, 408] on button "Download" at bounding box center [335, 409] width 72 height 28
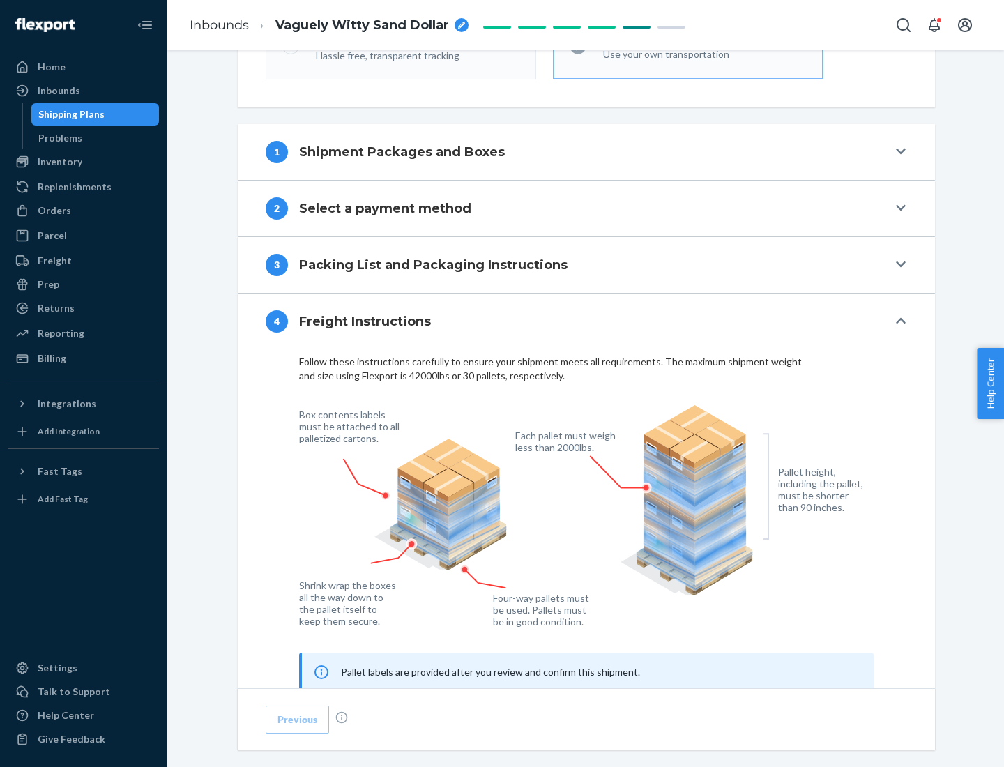
scroll to position [843, 0]
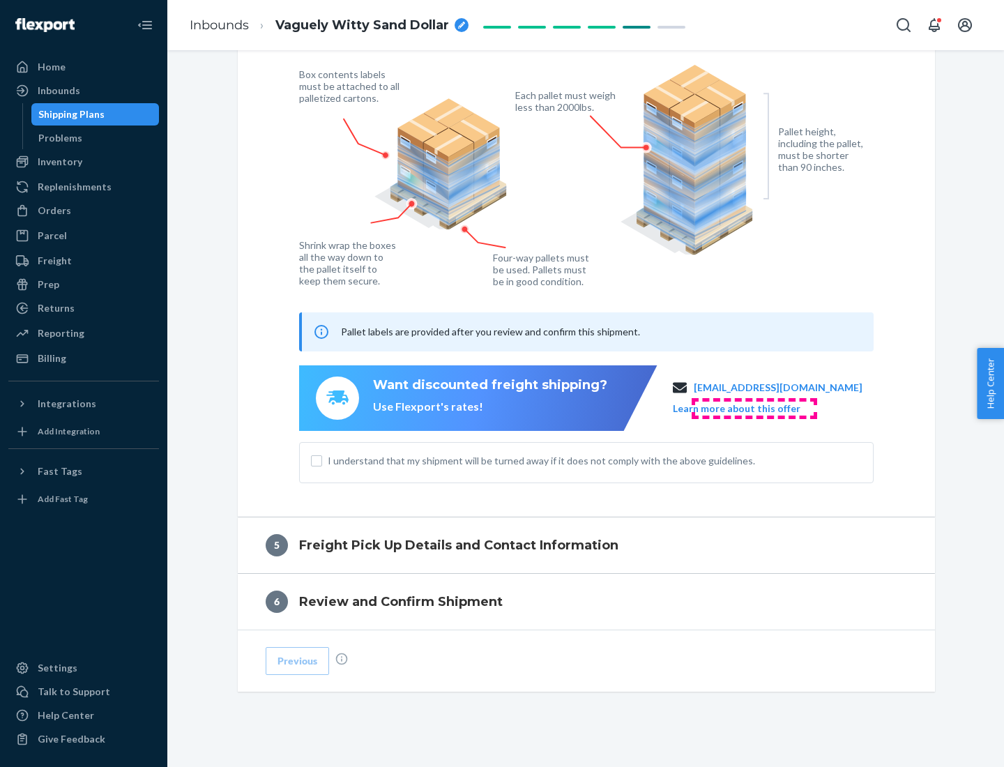
click at [754, 408] on button "Learn more about this offer" at bounding box center [737, 409] width 128 height 14
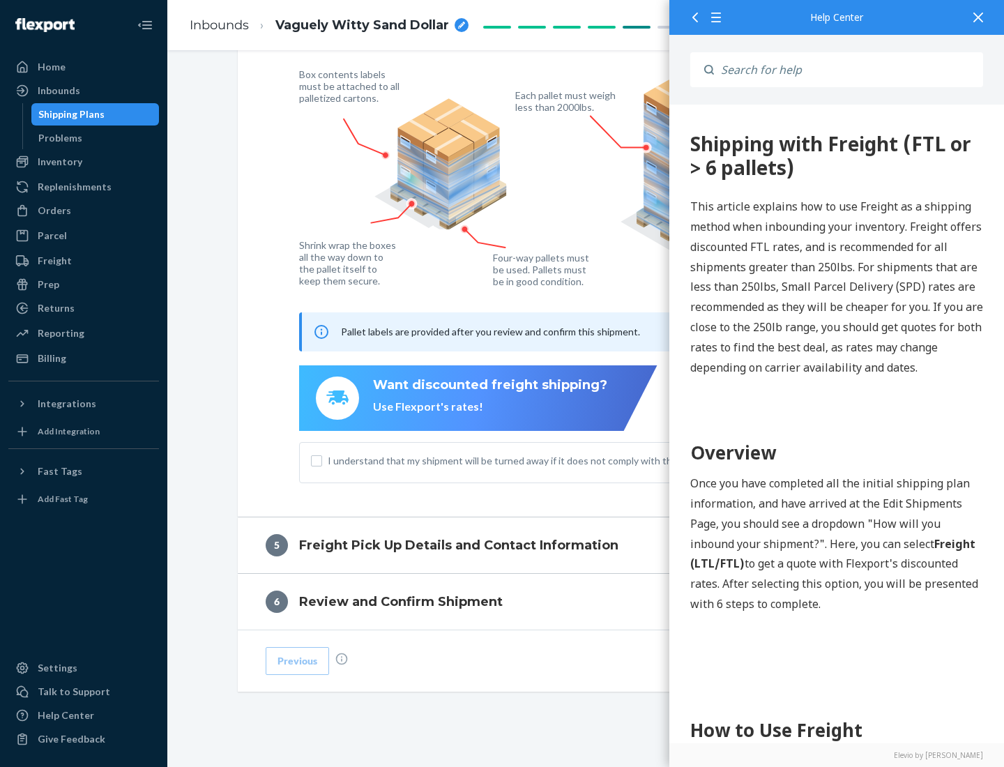
scroll to position [0, 0]
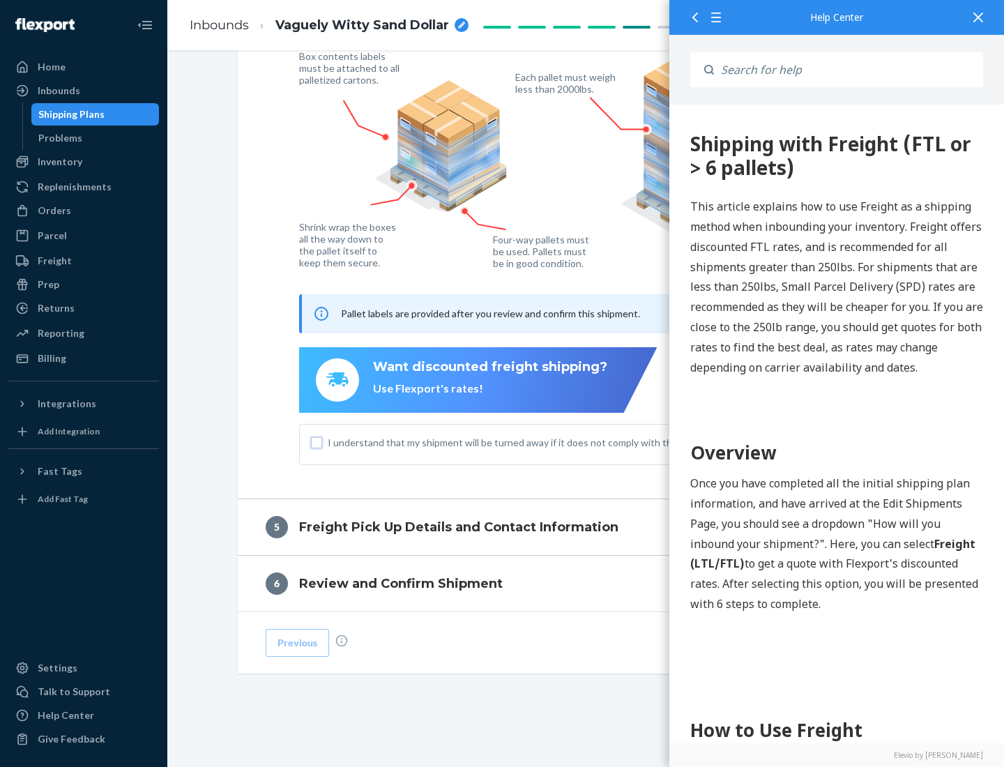
click at [317, 442] on input "I understand that my shipment will be turned away if it does not comply with th…" at bounding box center [316, 442] width 11 height 11
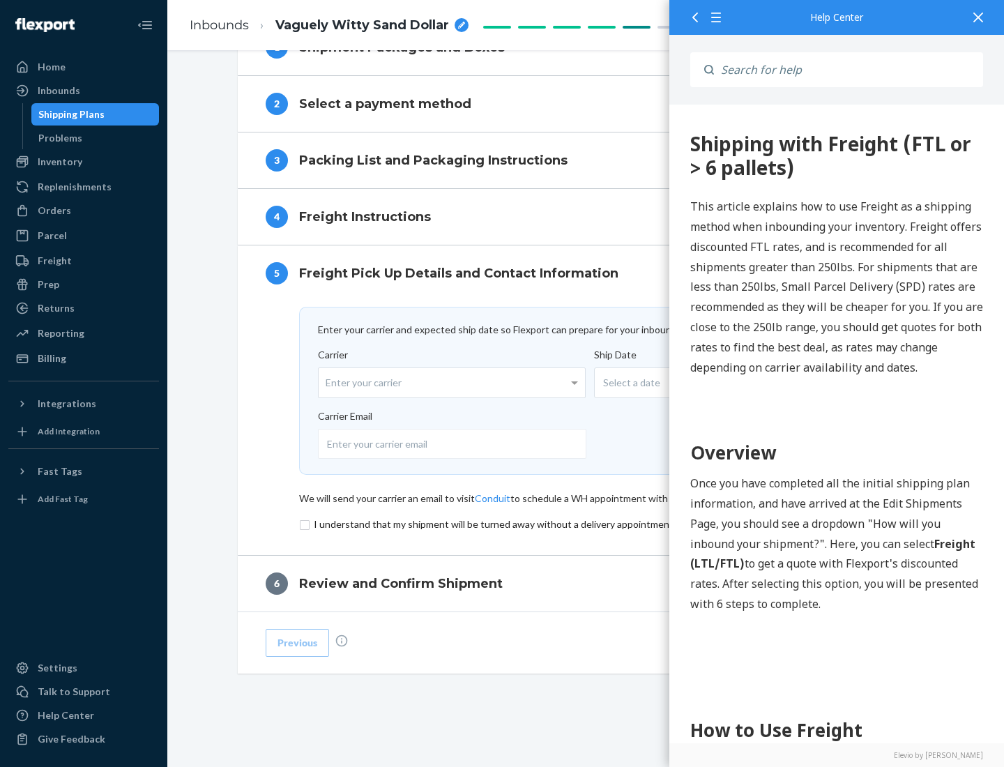
scroll to position [607, 0]
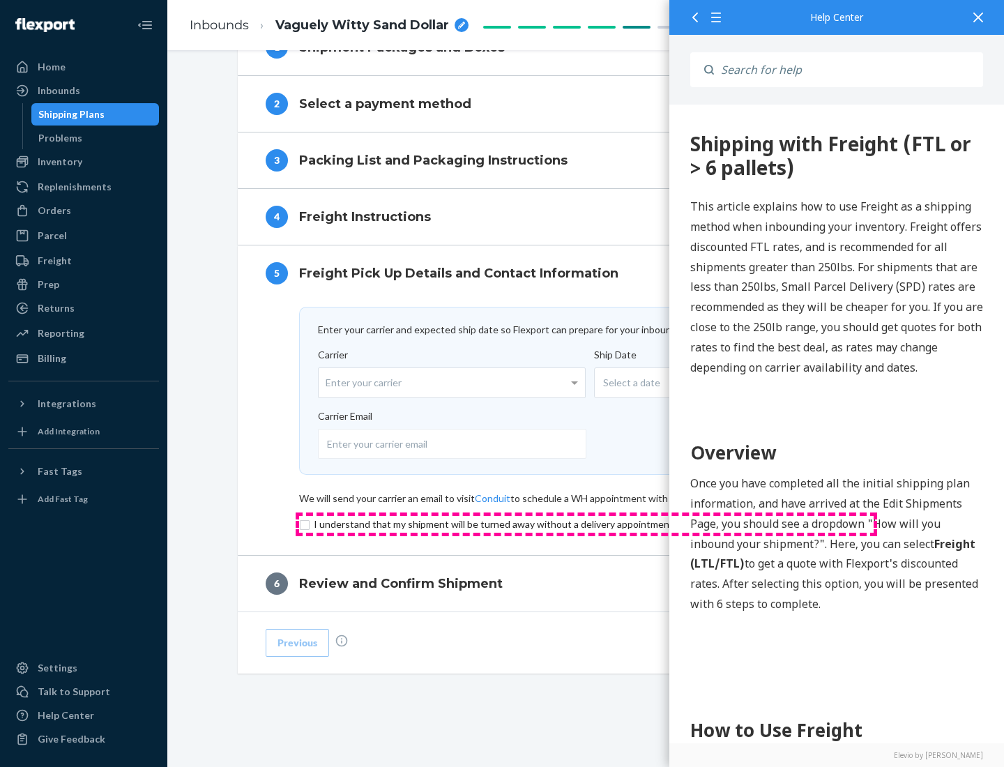
click at [586, 524] on input "checkbox" at bounding box center [586, 524] width 575 height 17
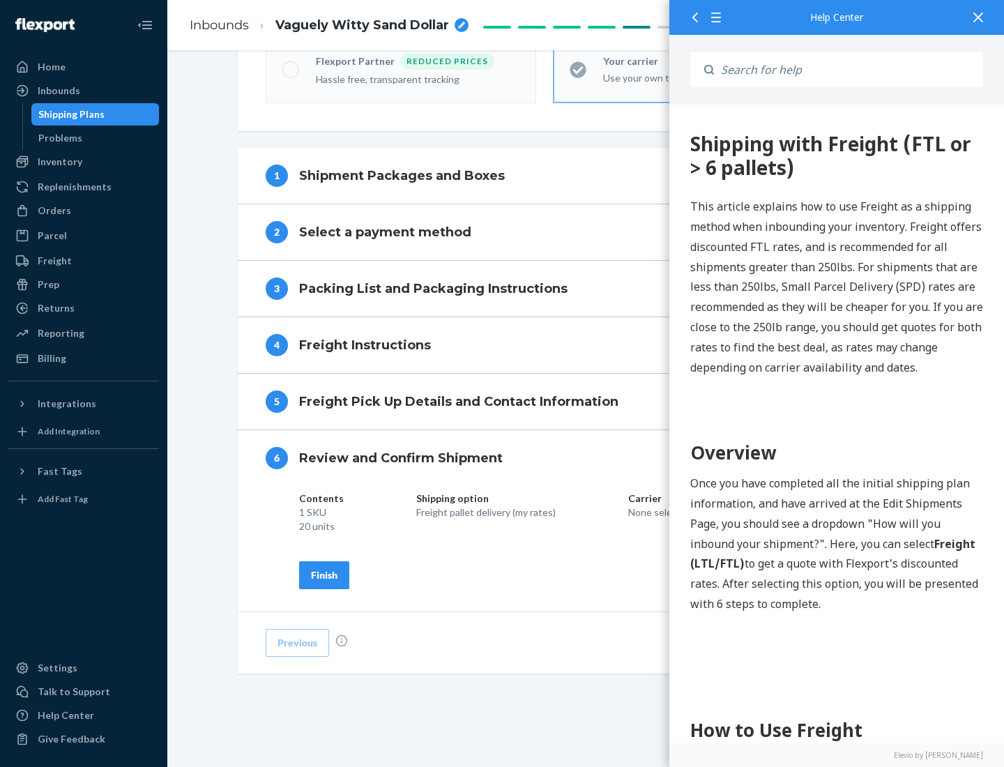
scroll to position [479, 0]
click at [324, 575] on div "Finish" at bounding box center [324, 575] width 26 height 14
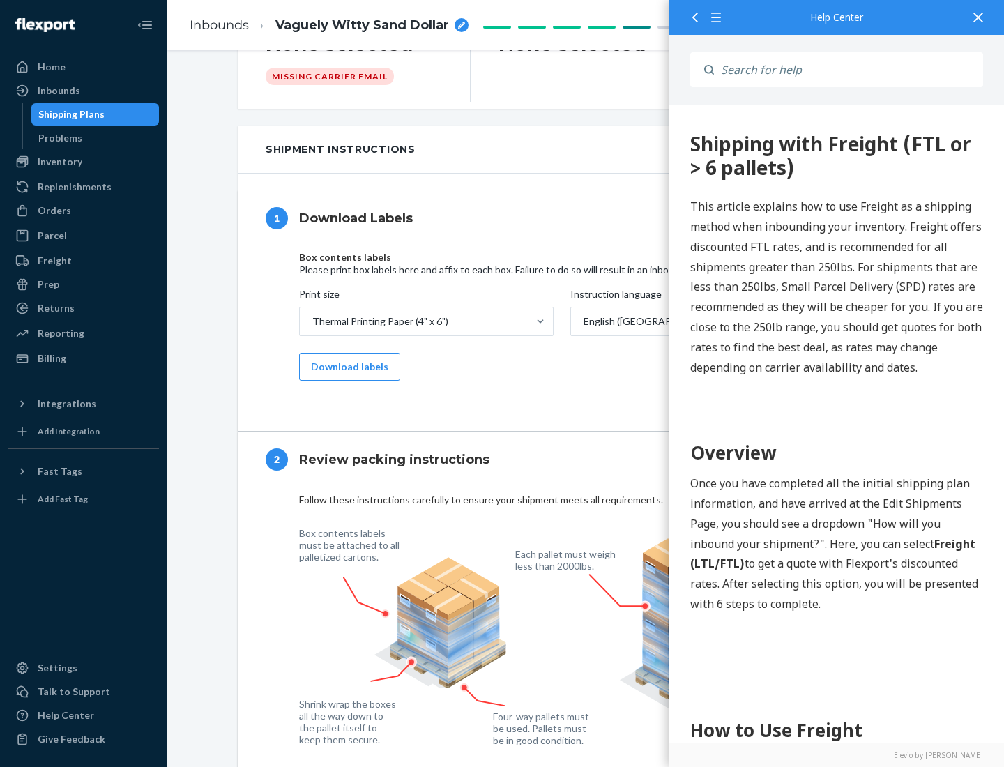
scroll to position [0, 0]
